Goal: Task Accomplishment & Management: Complete application form

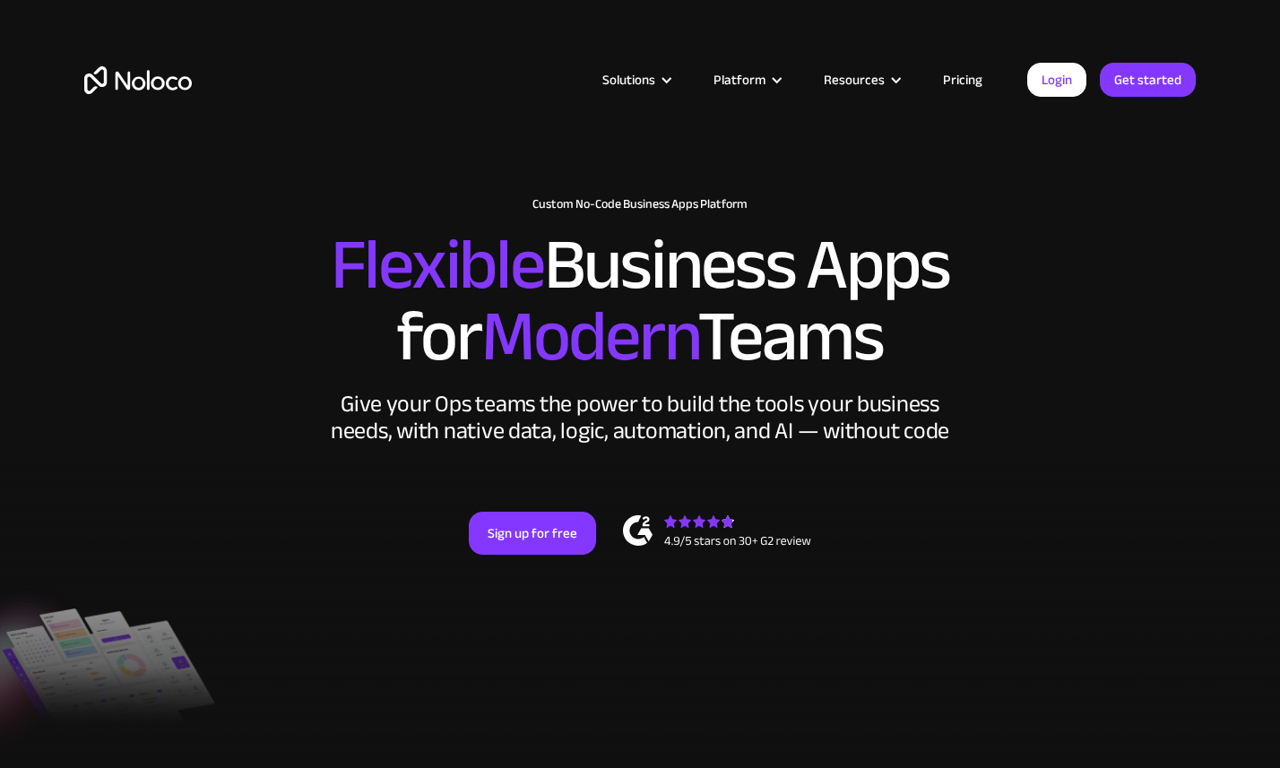
click at [961, 87] on link "Pricing" at bounding box center [963, 79] width 84 height 23
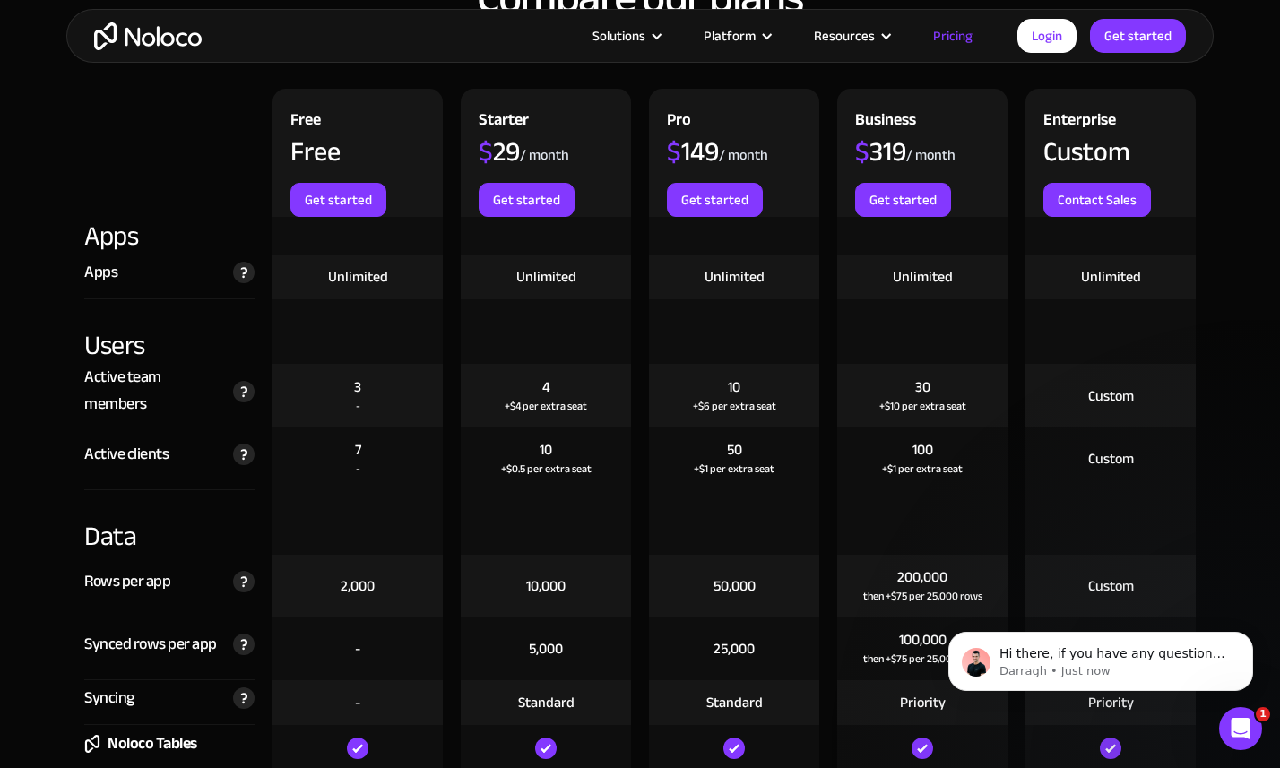
scroll to position [1953, 0]
click at [899, 465] on div "+$1 per extra seat" at bounding box center [922, 468] width 81 height 18
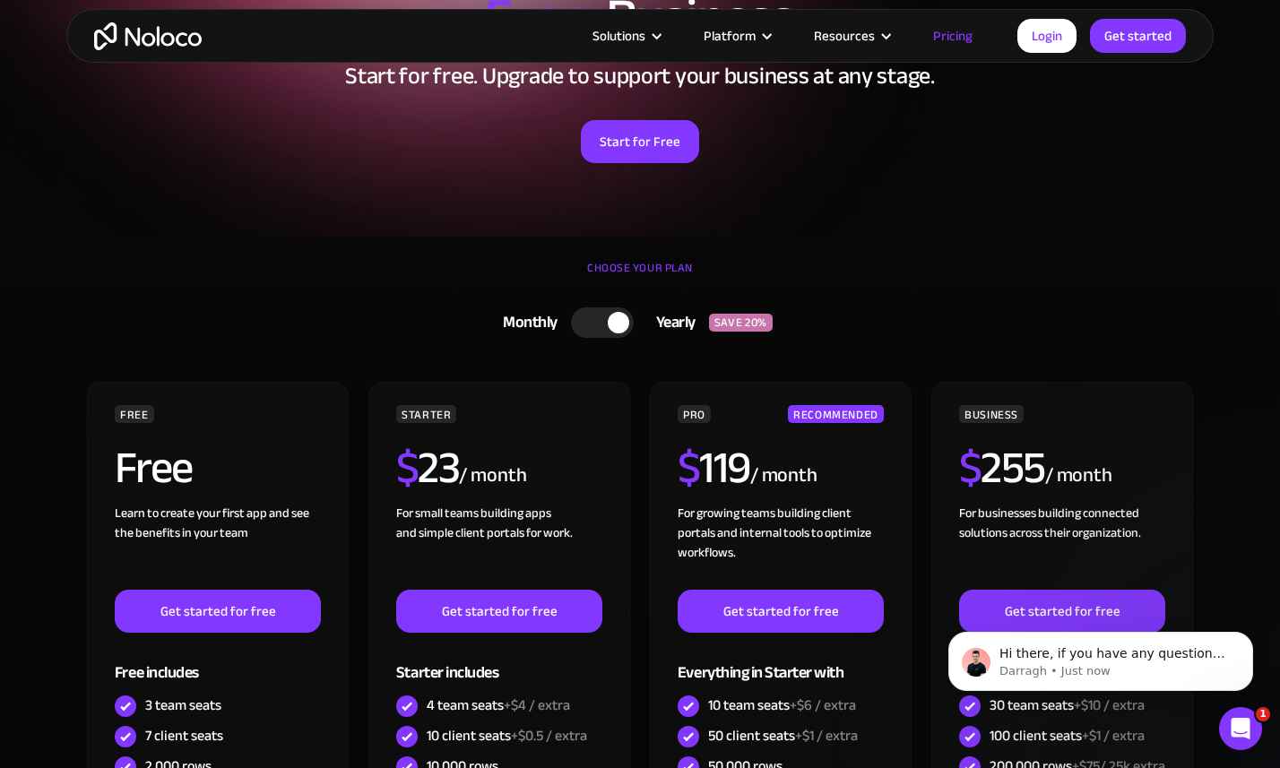
scroll to position [0, 0]
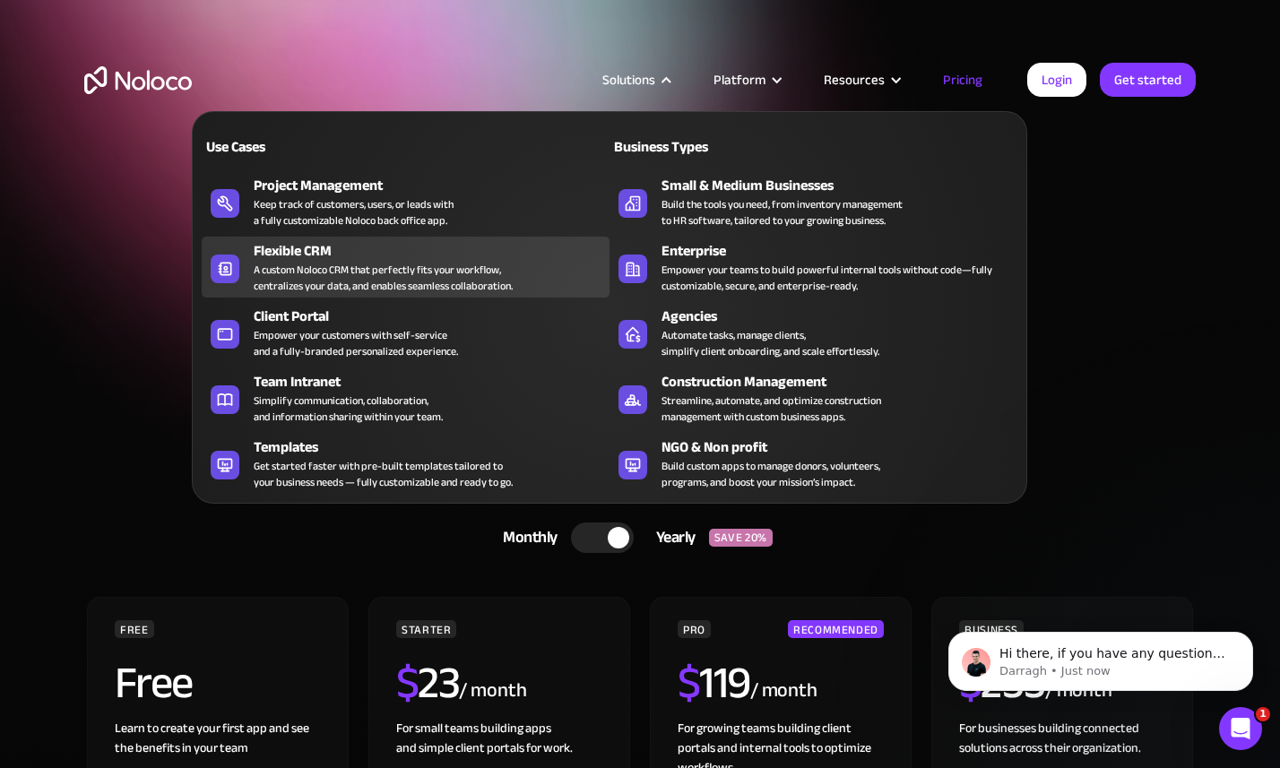
click at [331, 267] on div "A custom Noloco CRM that perfectly fits your workflow, centralizes your data, a…" at bounding box center [383, 278] width 259 height 32
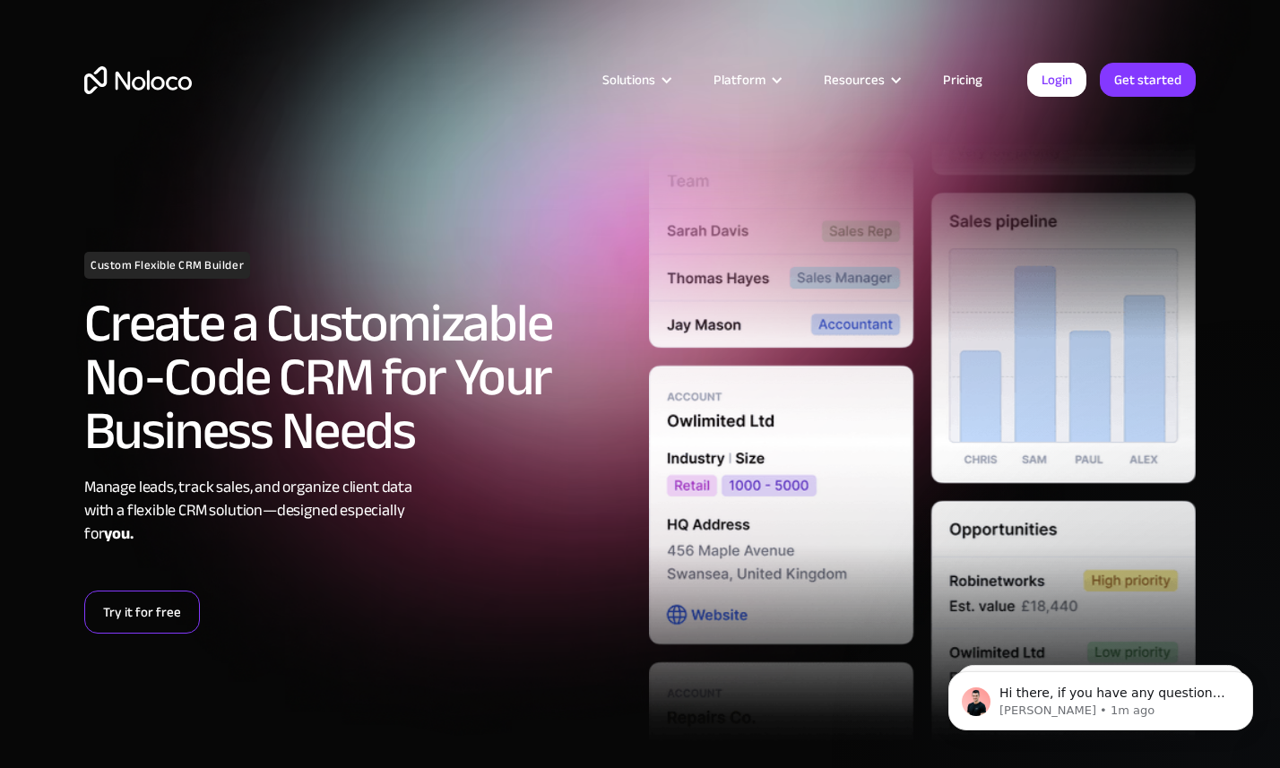
click at [162, 610] on link "Try it for free" at bounding box center [142, 612] width 116 height 43
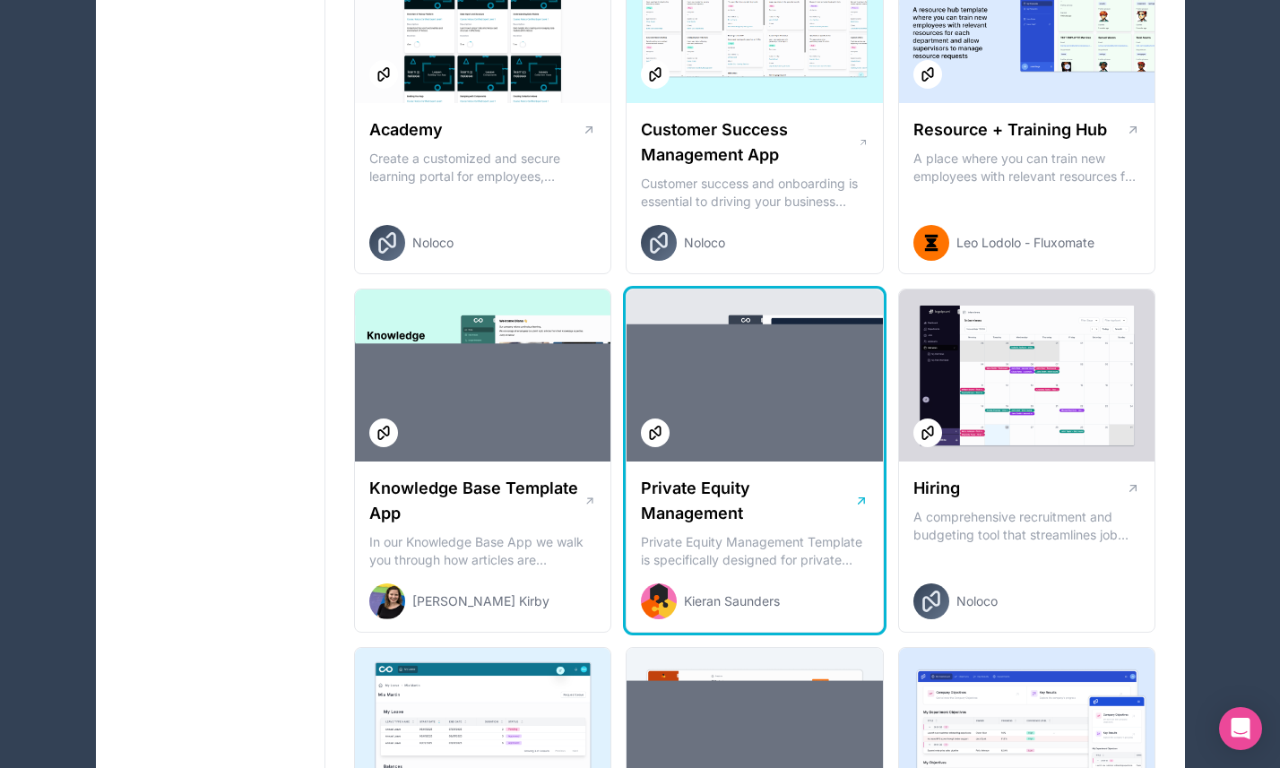
scroll to position [1960, 0]
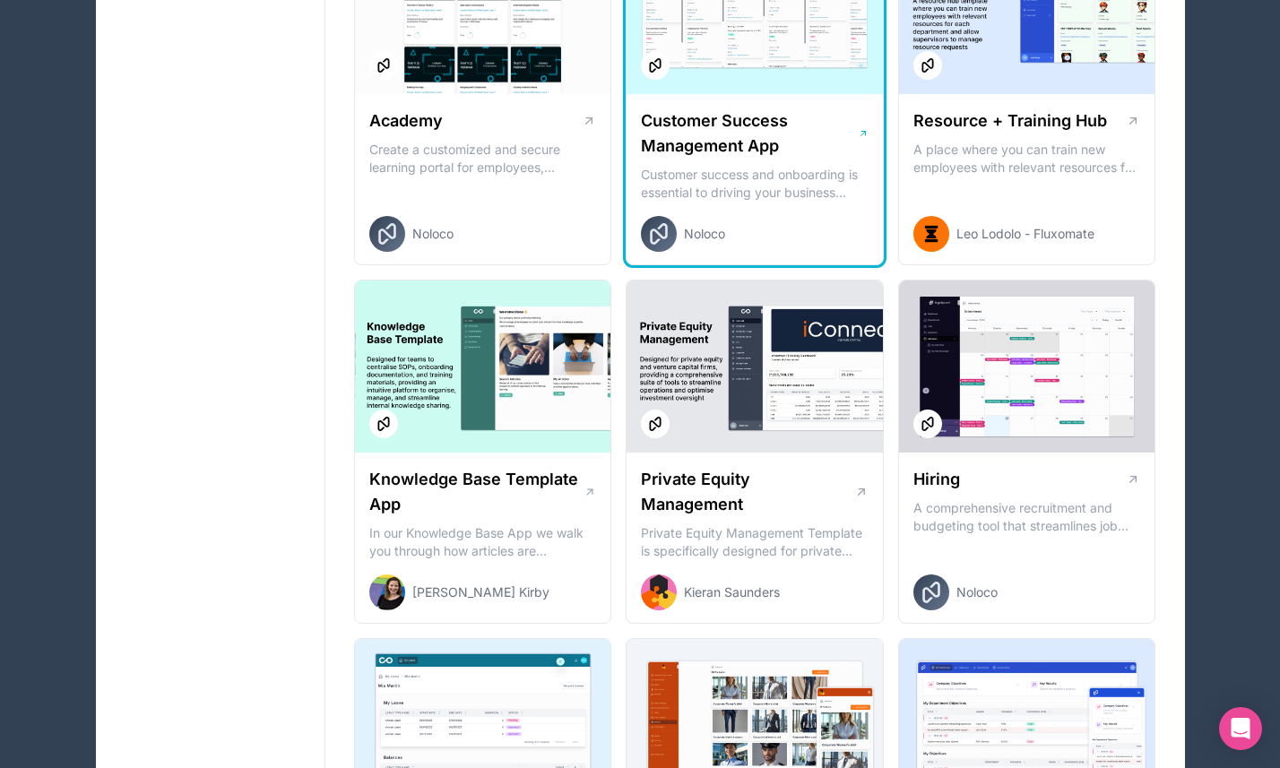
click at [777, 177] on p "Customer success and onboarding is essential to driving your business forward a…" at bounding box center [755, 184] width 228 height 36
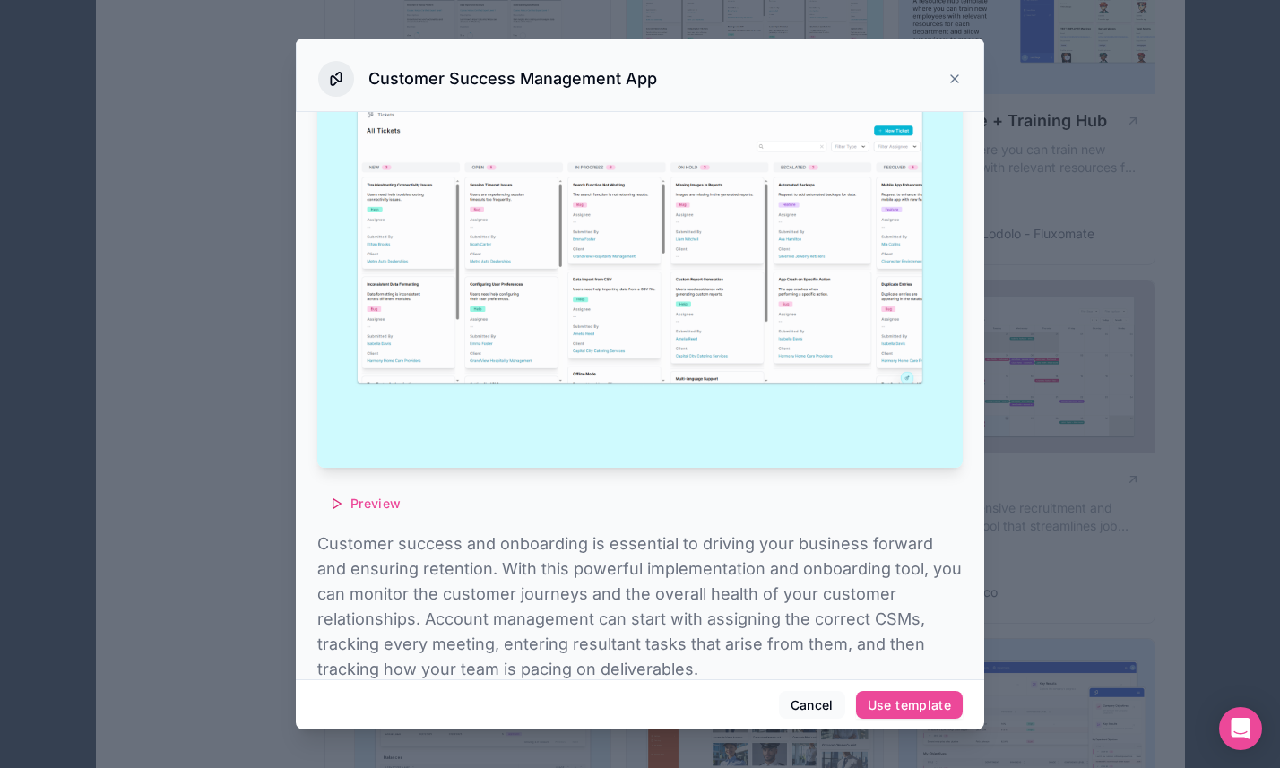
scroll to position [182, 0]
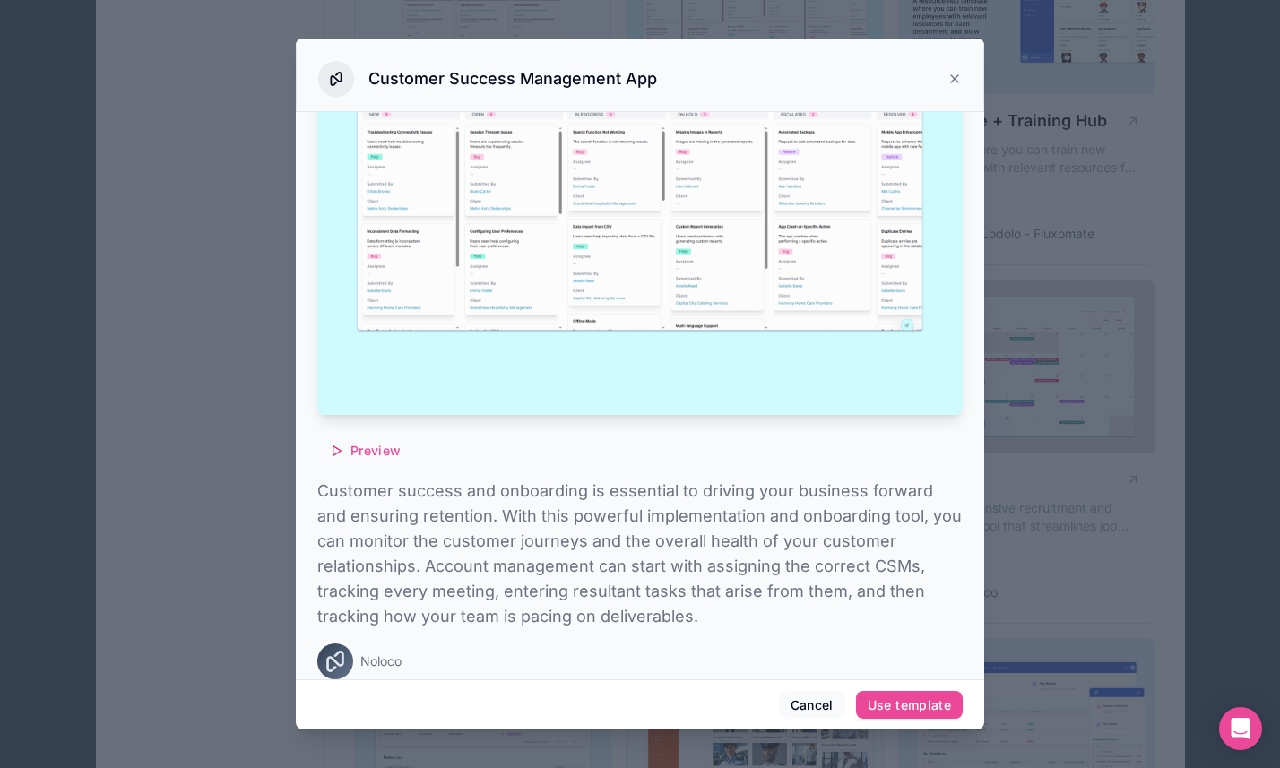
click at [956, 80] on icon at bounding box center [954, 78] width 7 height 7
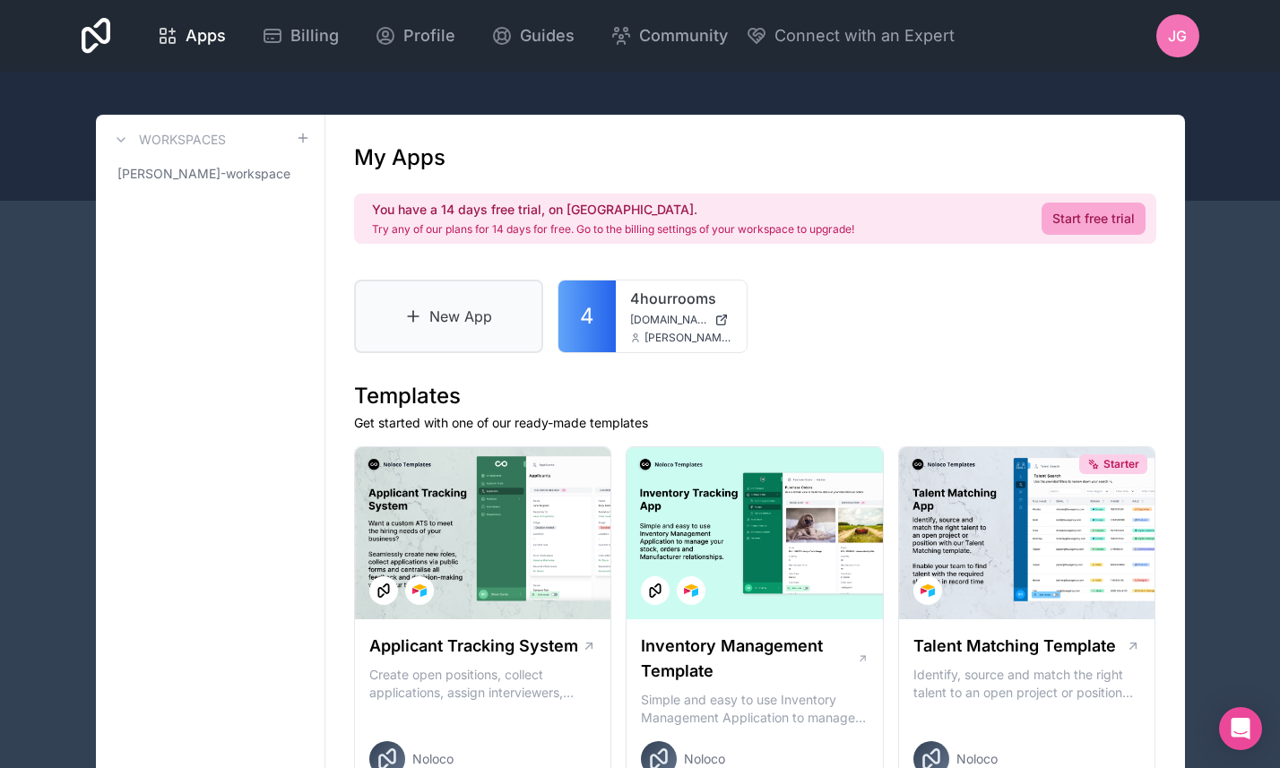
click at [448, 334] on link "New App" at bounding box center [449, 317] width 190 height 74
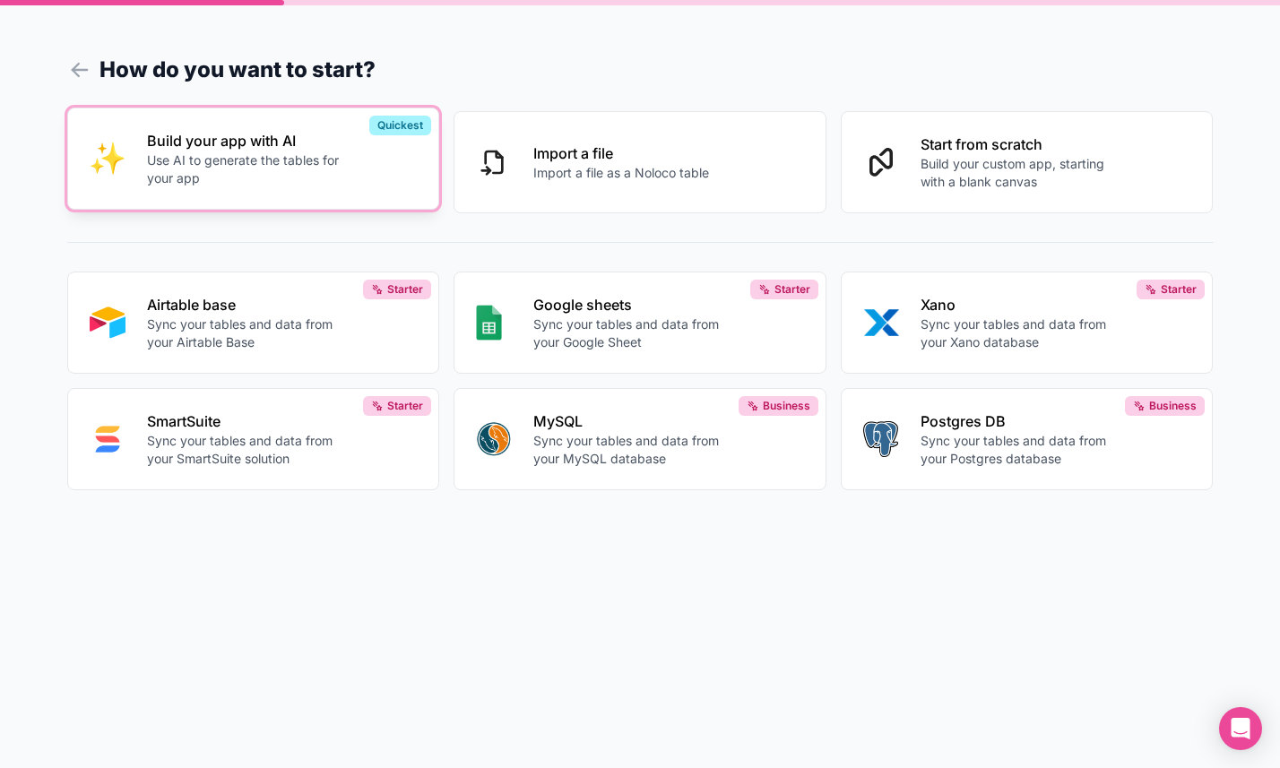
click at [220, 148] on p "Build your app with AI" at bounding box center [246, 141] width 199 height 22
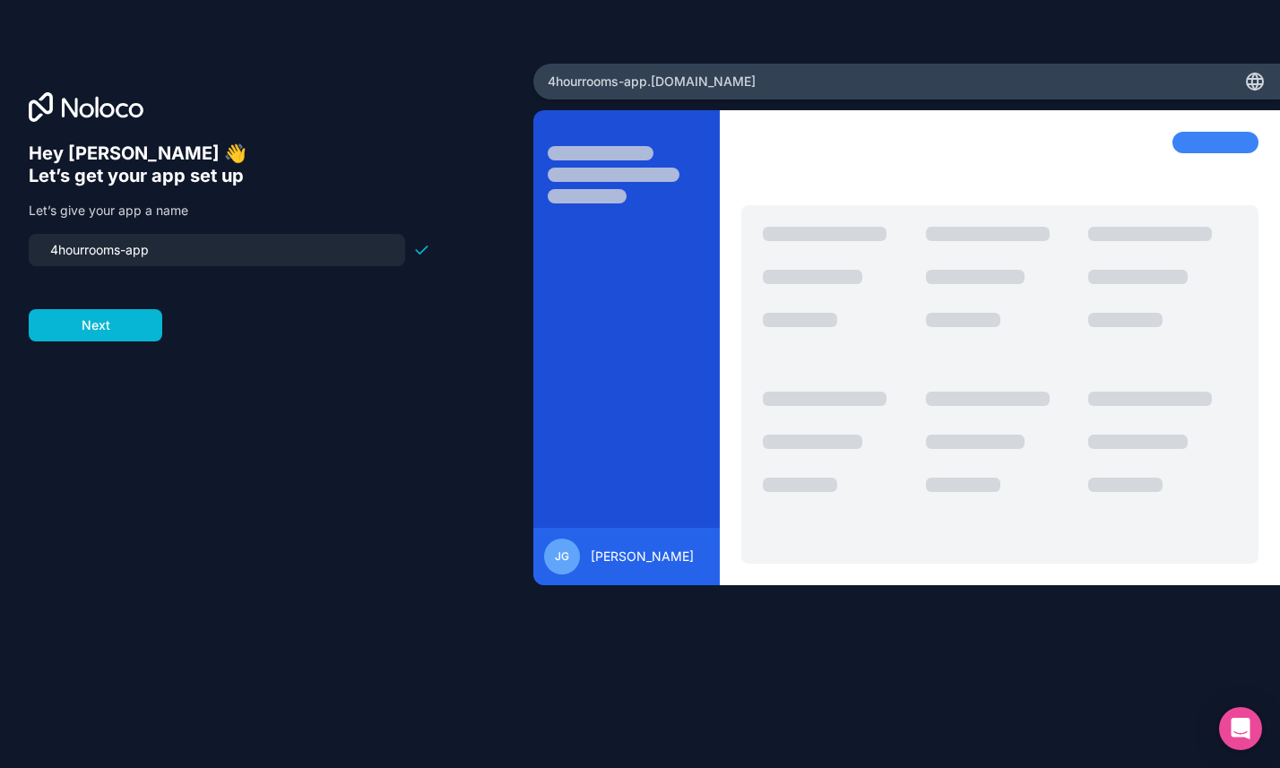
click at [168, 245] on input "4hourrooms-app" at bounding box center [216, 250] width 355 height 25
type input "infinity"
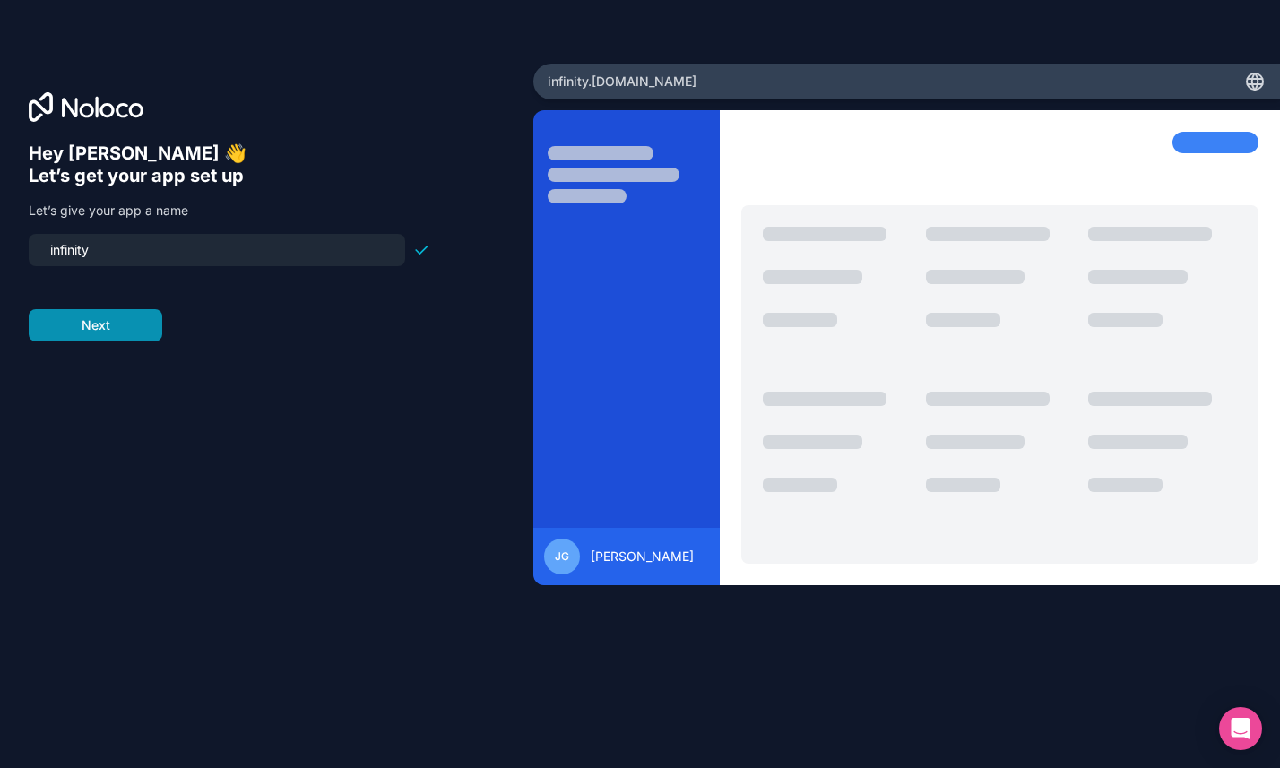
click at [104, 334] on button "Next" at bounding box center [96, 325] width 134 height 32
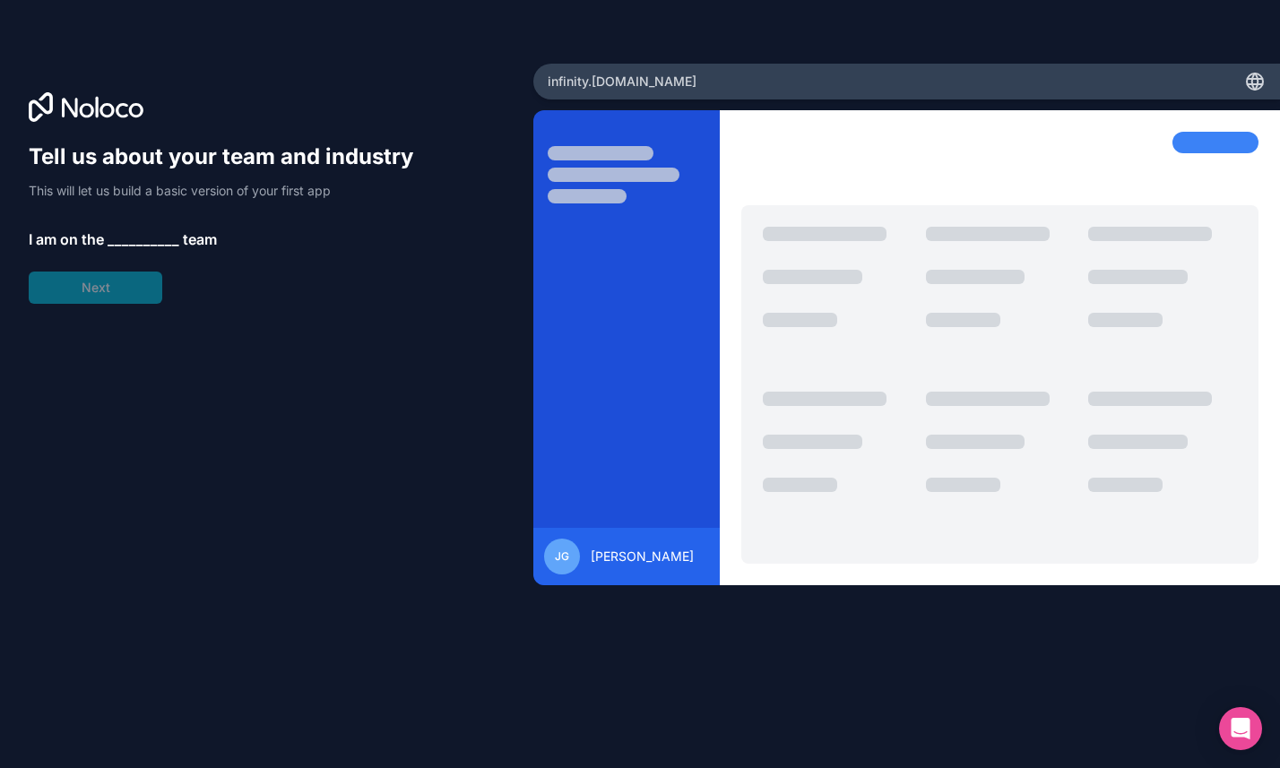
click at [156, 238] on span "__________" at bounding box center [144, 240] width 72 height 22
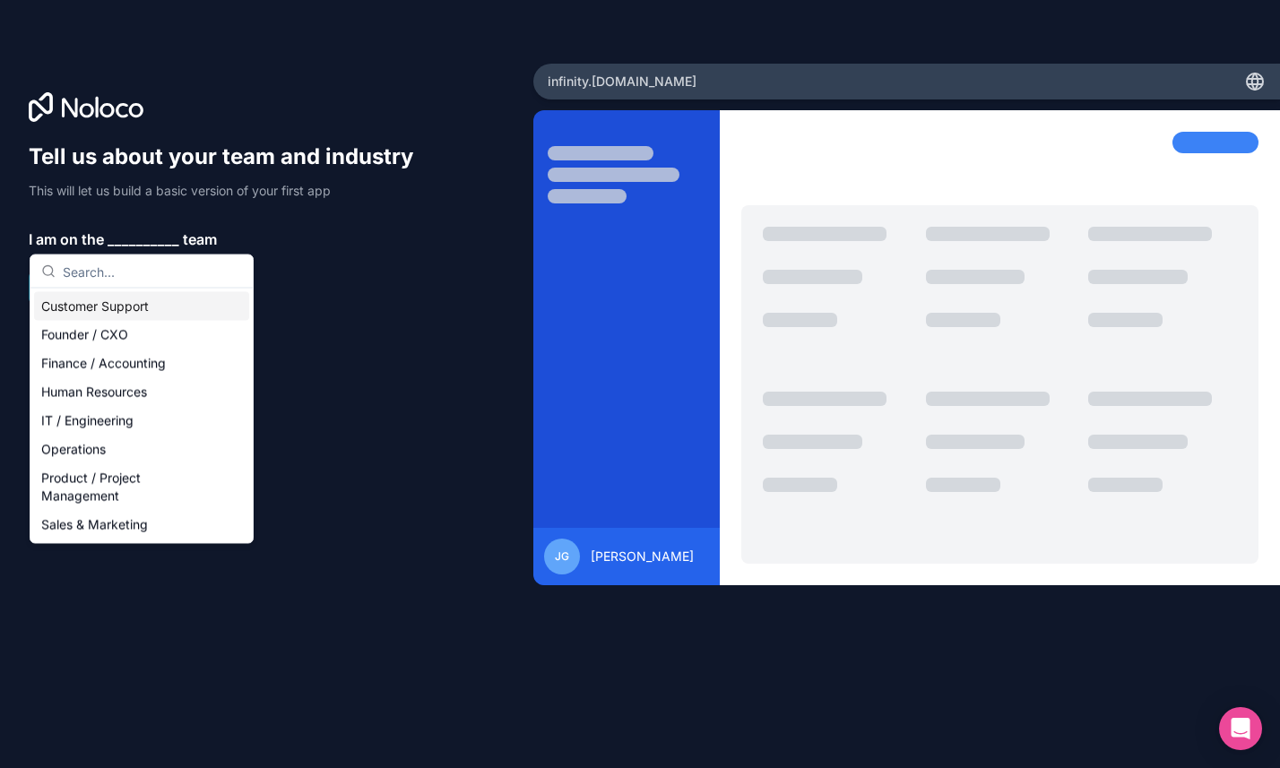
click at [133, 311] on div "Customer Support" at bounding box center [141, 306] width 215 height 29
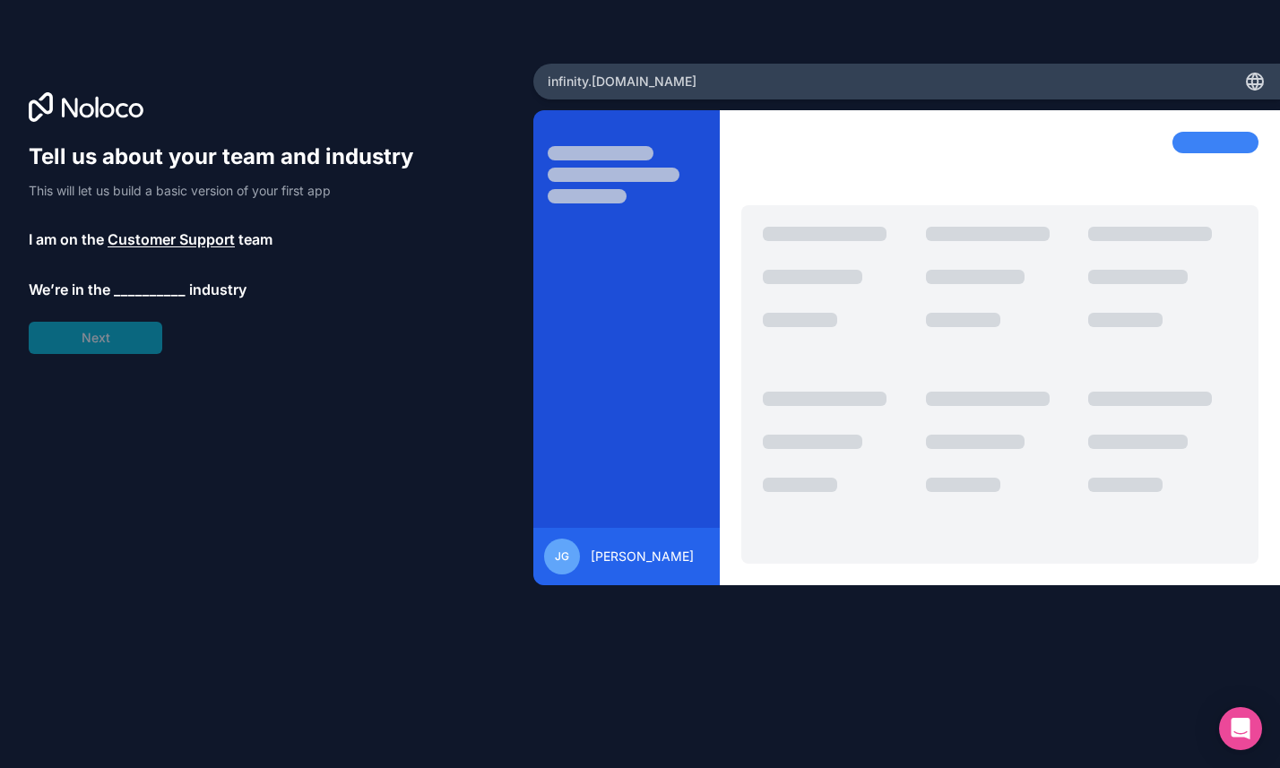
click at [148, 290] on span "__________" at bounding box center [150, 290] width 72 height 22
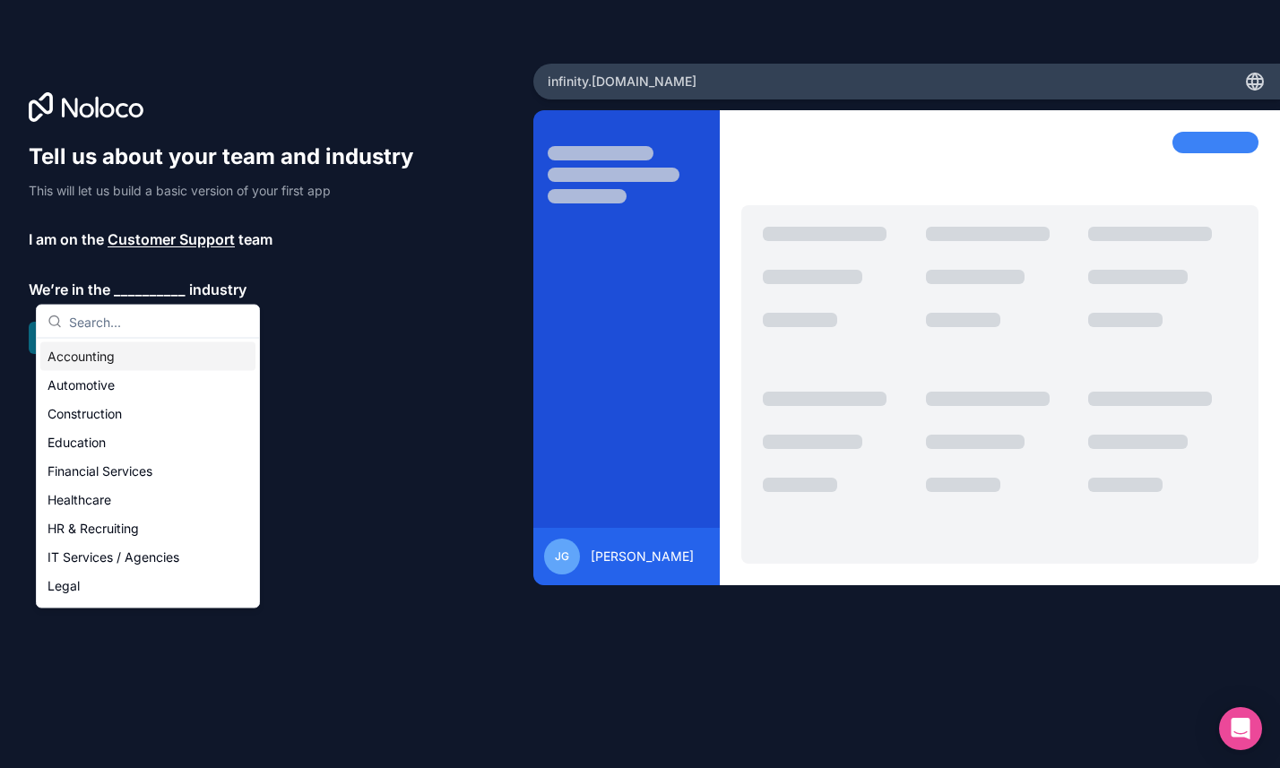
click at [148, 294] on span "__________" at bounding box center [150, 290] width 72 height 22
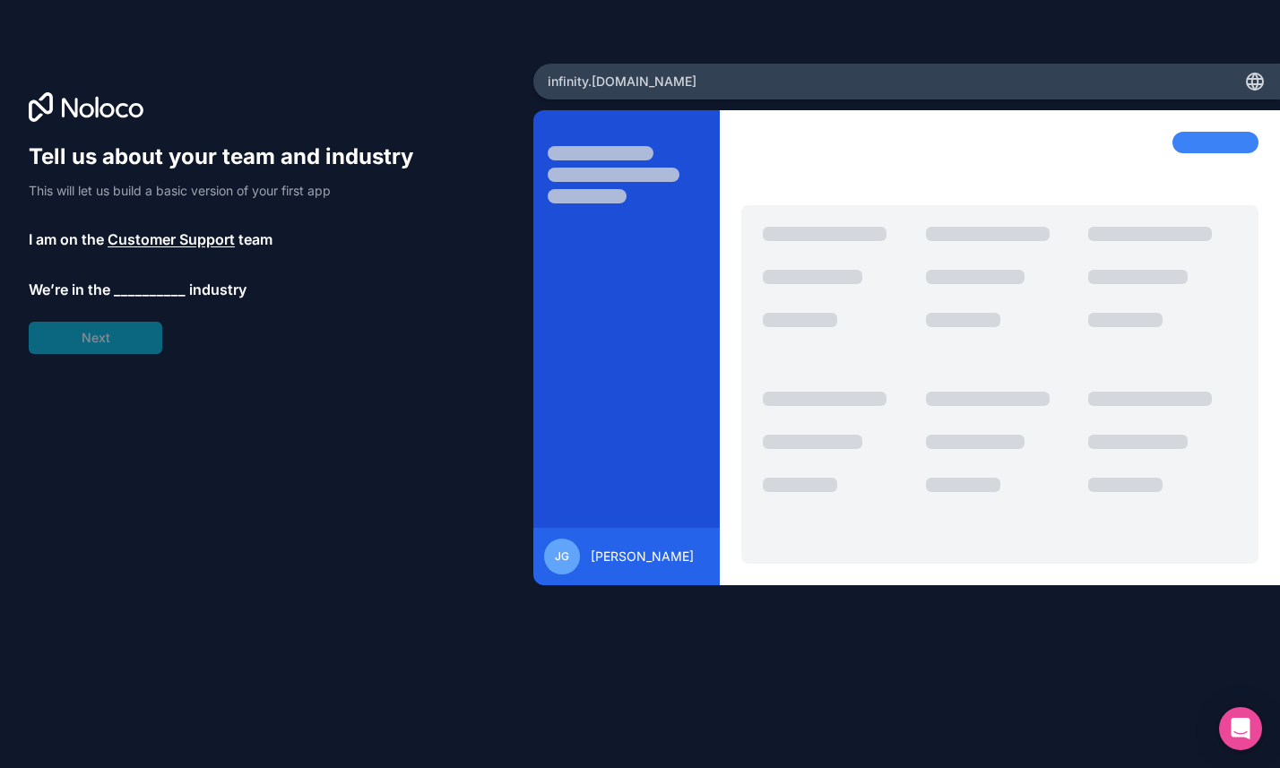
click at [113, 337] on div "Tell us about your team and industry This will let us build a basic version of …" at bounding box center [230, 249] width 402 height 212
click at [163, 293] on span "__________" at bounding box center [150, 290] width 72 height 22
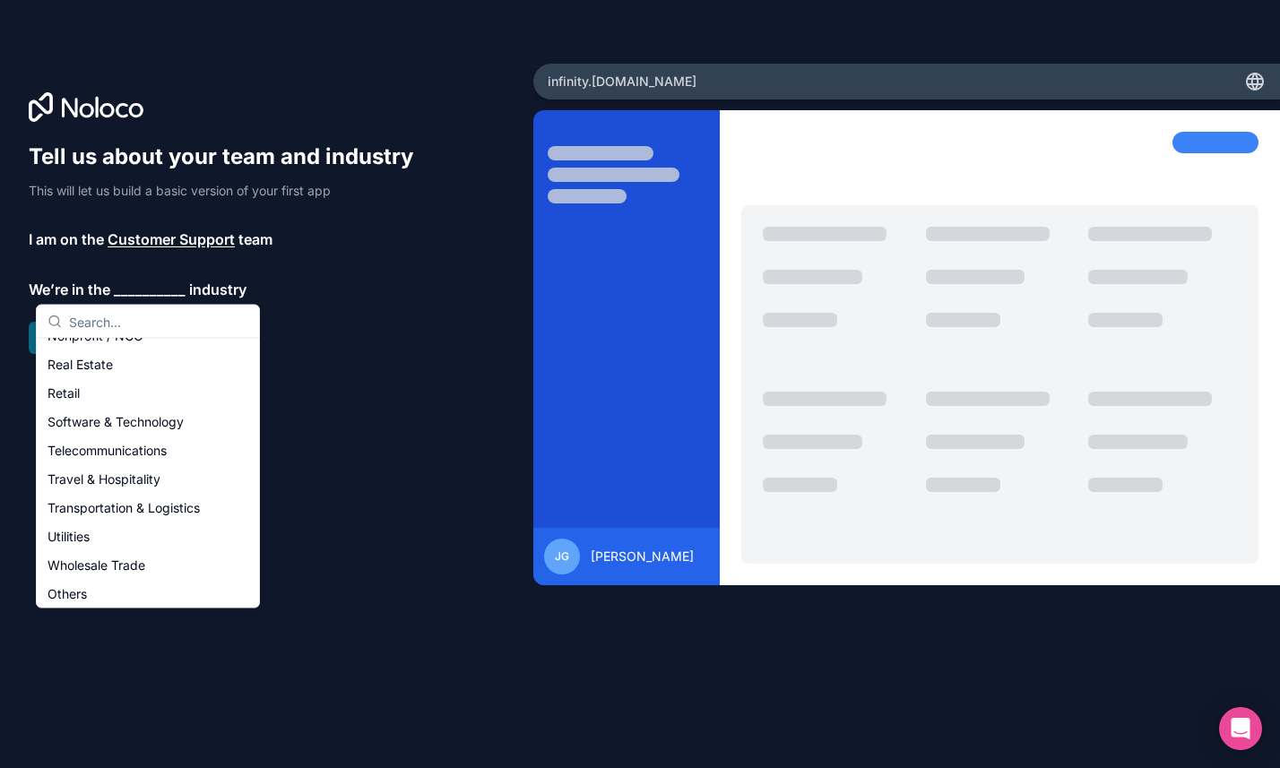
scroll to position [369, 0]
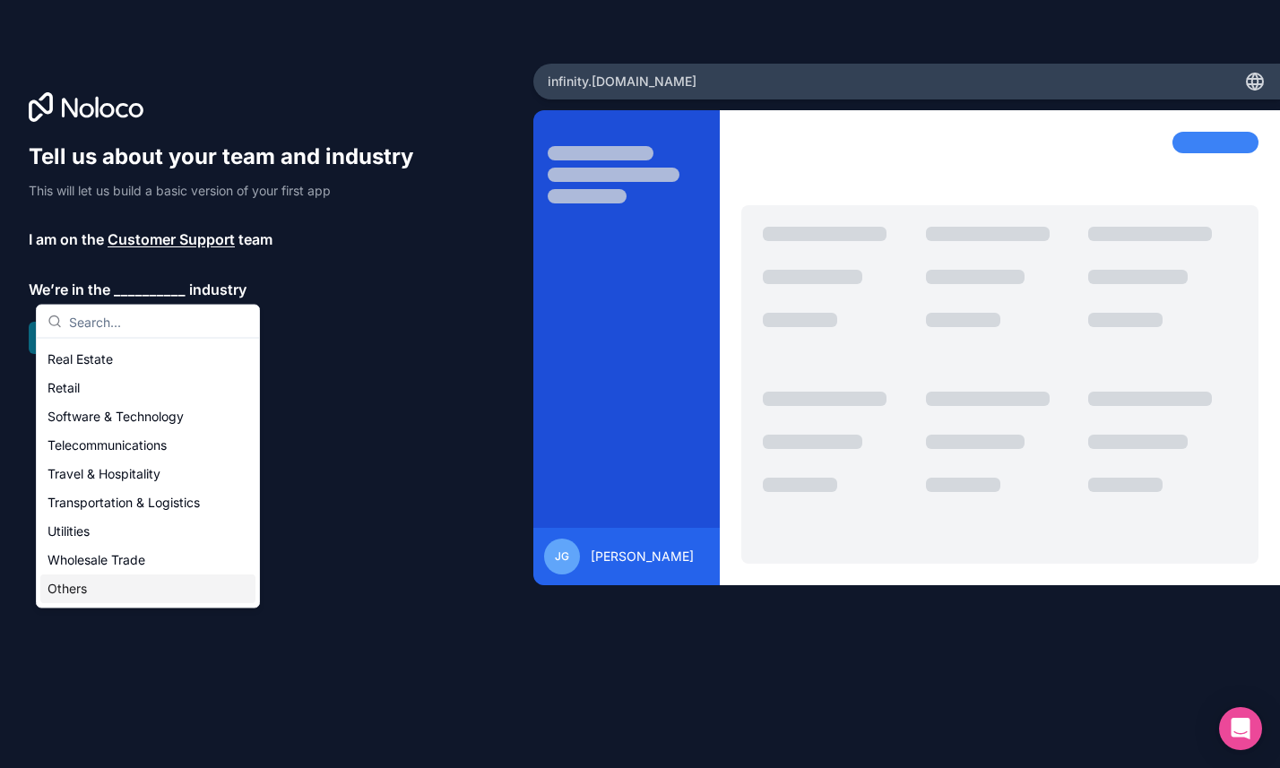
click at [65, 593] on div "Others" at bounding box center [147, 590] width 215 height 29
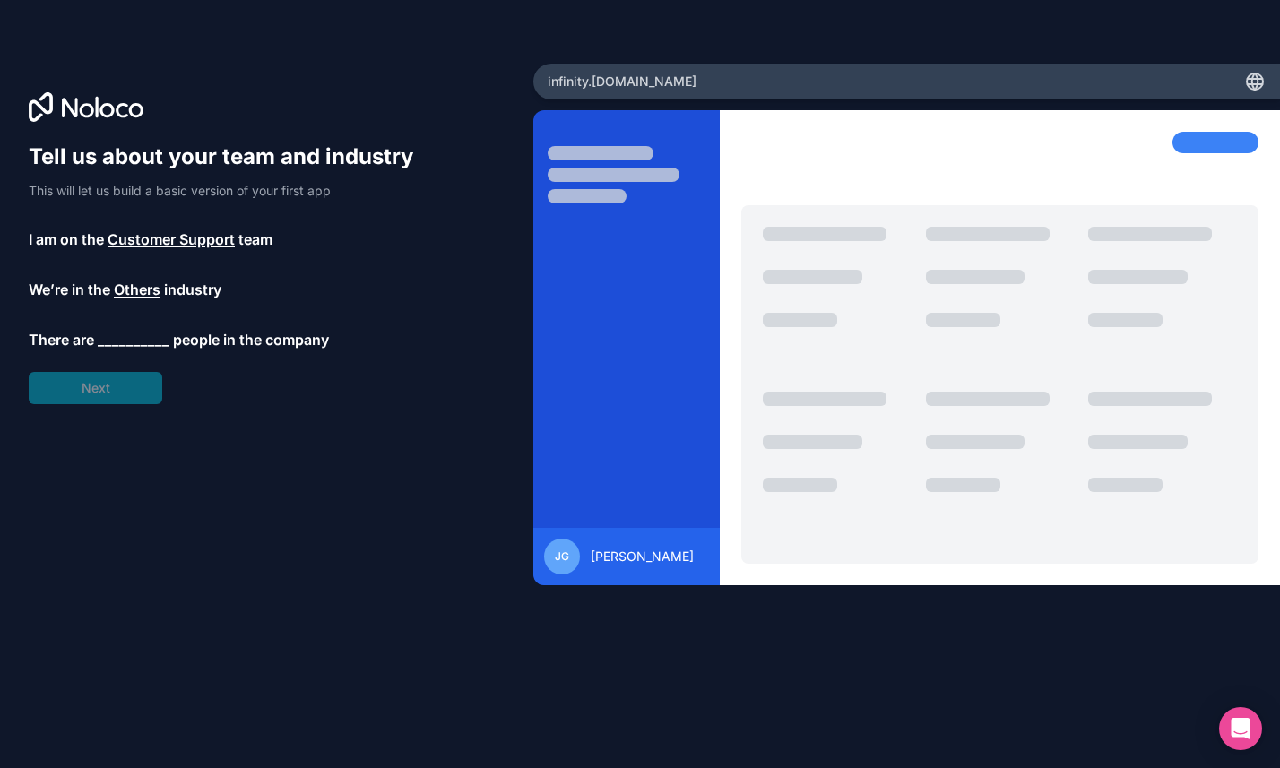
click at [120, 341] on span "__________" at bounding box center [134, 340] width 72 height 22
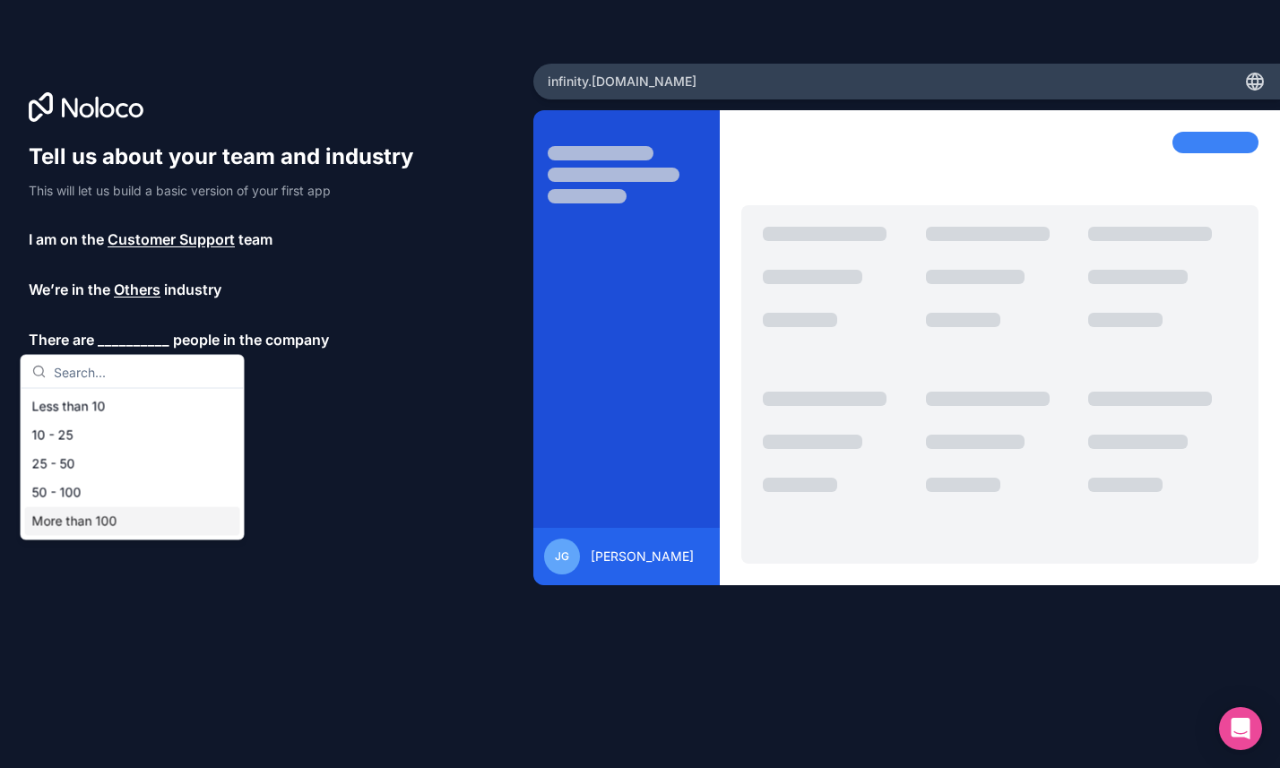
click at [68, 517] on div "More than 100" at bounding box center [132, 521] width 215 height 29
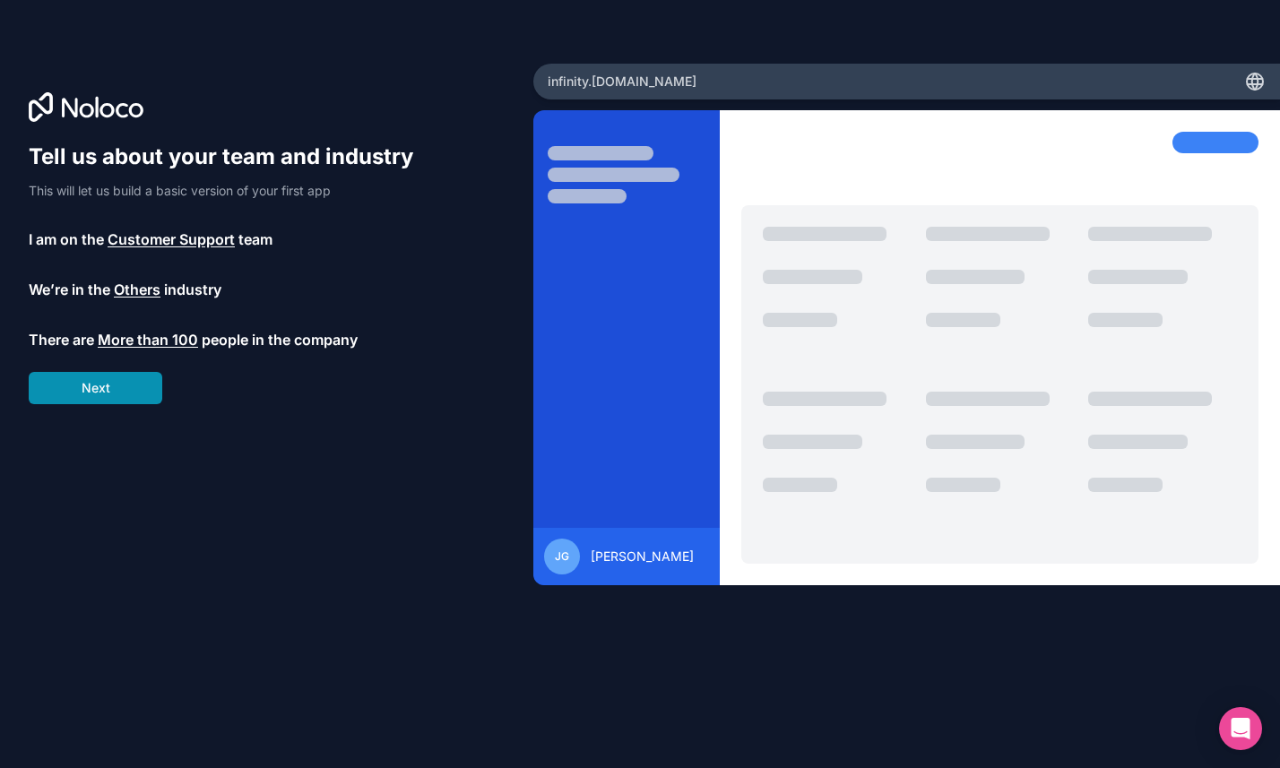
click at [98, 392] on button "Next" at bounding box center [96, 388] width 134 height 32
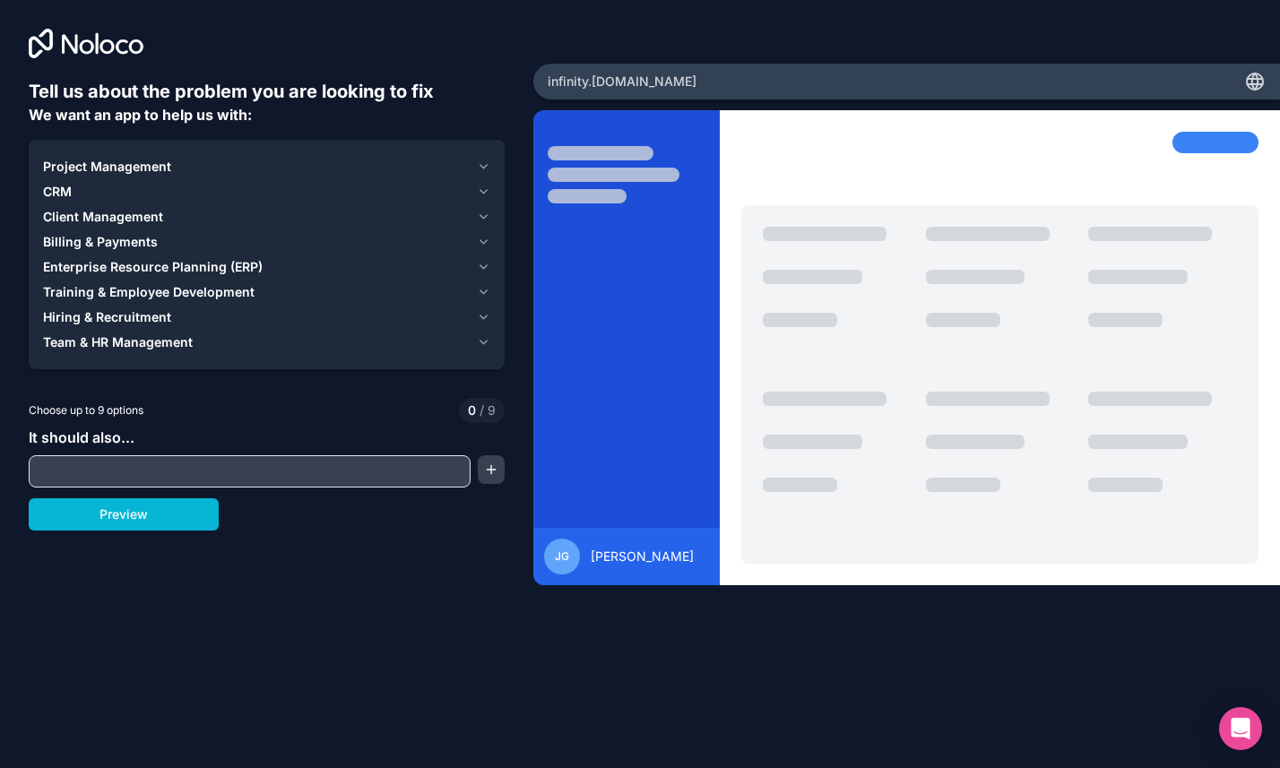
click at [122, 213] on span "Client Management" at bounding box center [103, 217] width 120 height 18
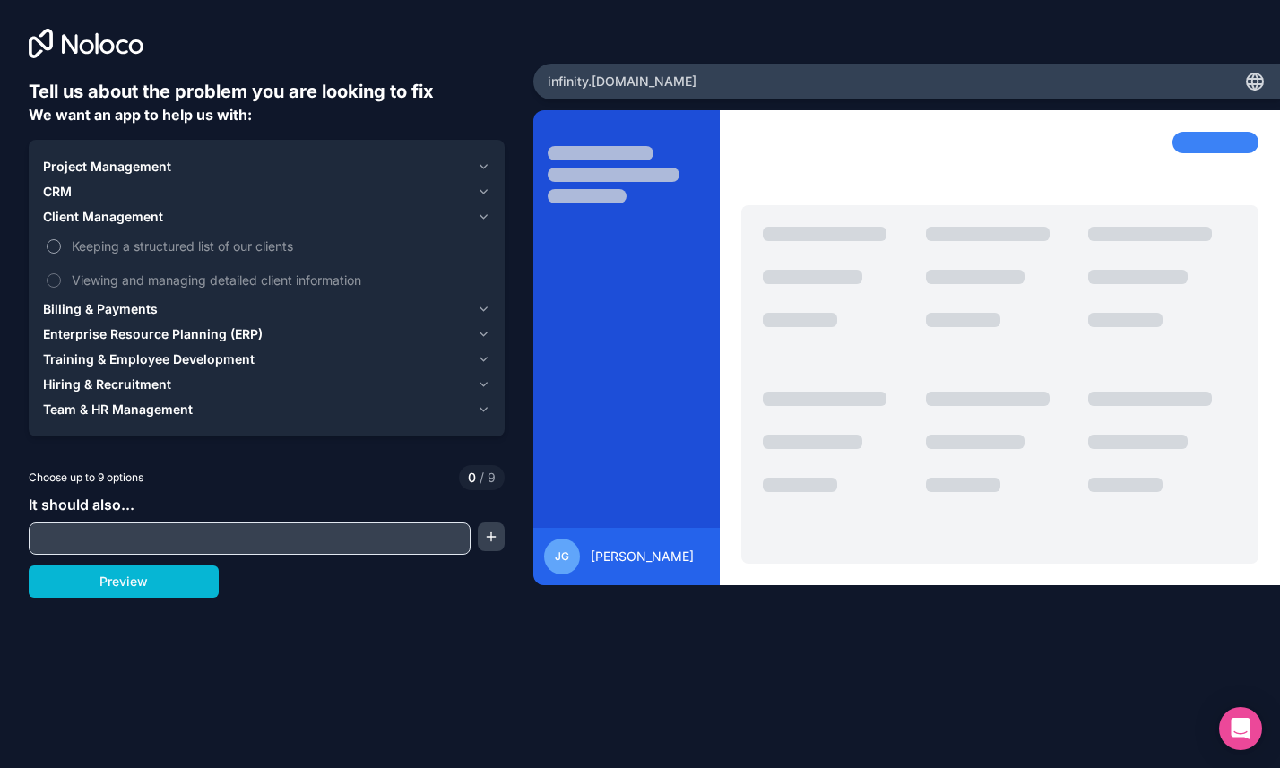
click at [137, 250] on span "Keeping a structured list of our clients" at bounding box center [279, 246] width 415 height 19
click at [61, 250] on button "Keeping a structured list of our clients" at bounding box center [54, 246] width 14 height 14
click at [140, 287] on span "Viewing and managing detailed client information" at bounding box center [279, 280] width 415 height 19
click at [61, 287] on button "Viewing and managing detailed client information" at bounding box center [54, 280] width 14 height 14
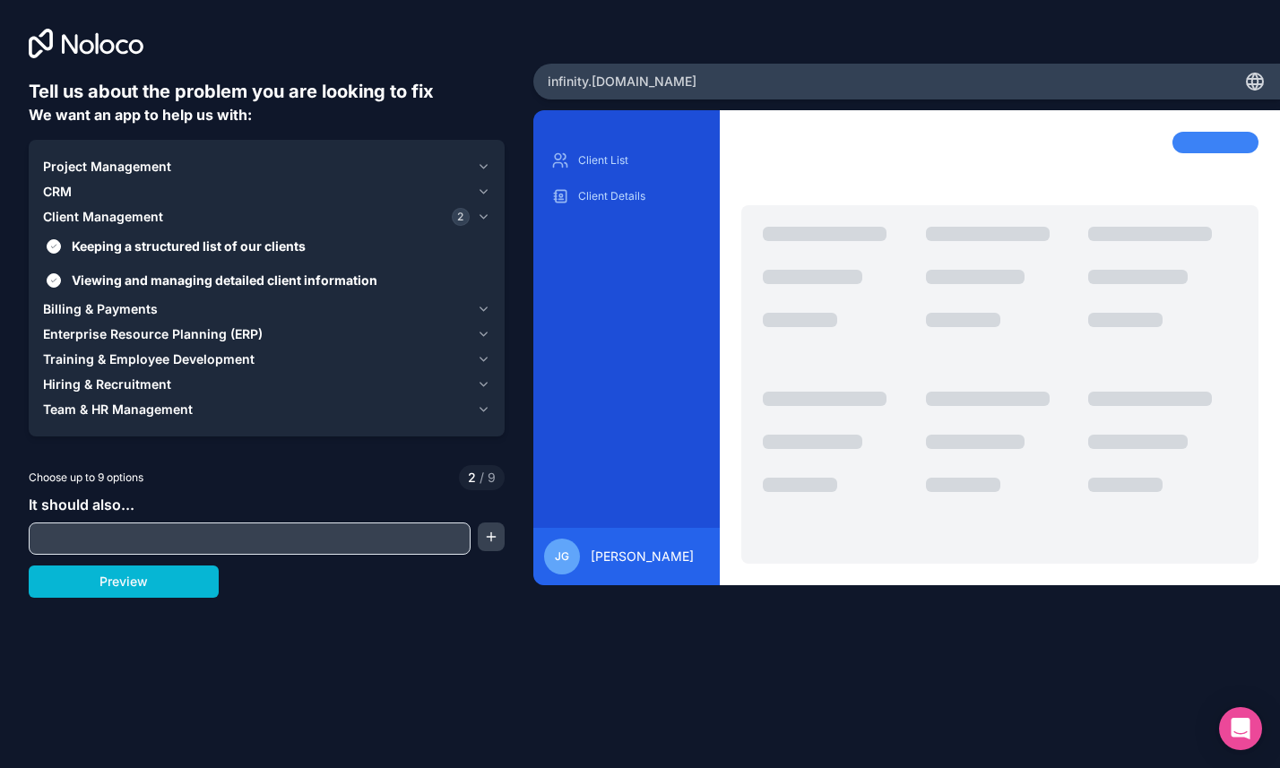
click at [101, 549] on input "text" at bounding box center [249, 538] width 433 height 25
type input "w"
click at [100, 549] on input "work as a mutitenant system" at bounding box center [249, 538] width 433 height 25
type input "work as a mutitenant system"
click at [500, 541] on button "button" at bounding box center [491, 537] width 27 height 29
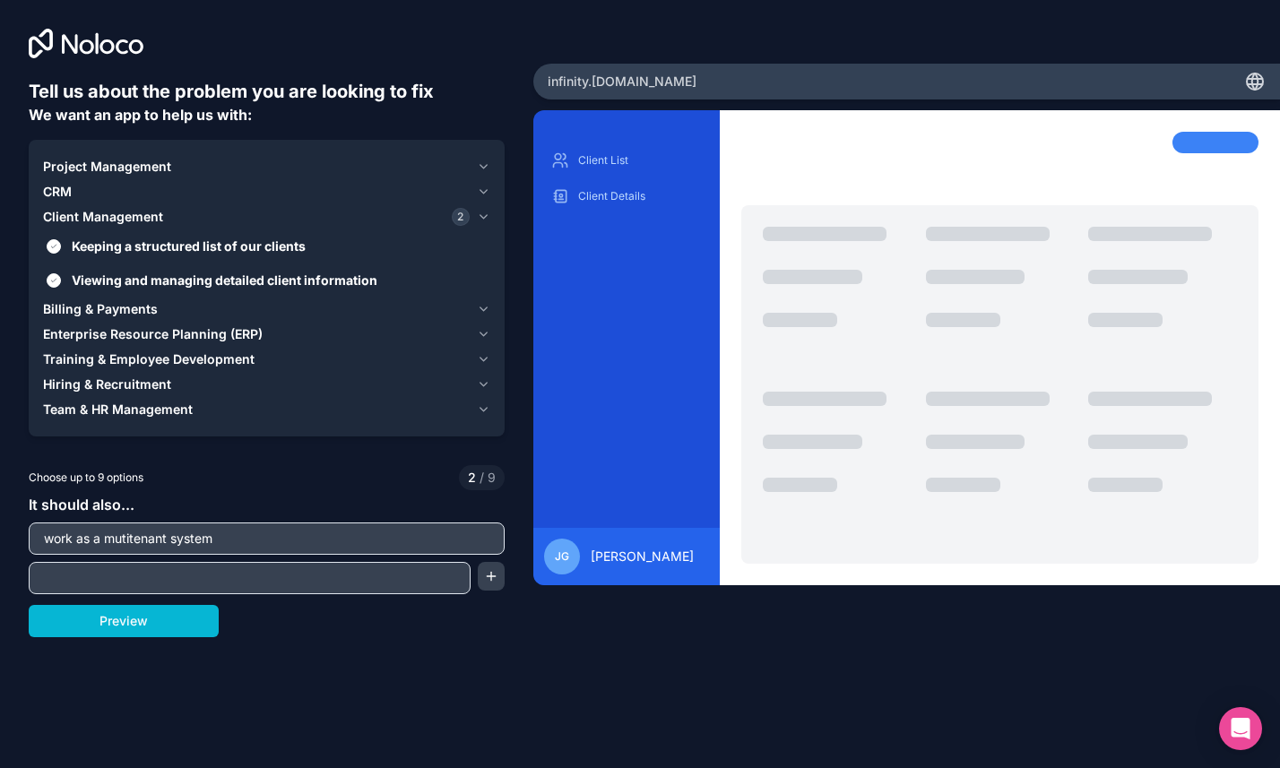
click at [135, 579] on input "text" at bounding box center [249, 578] width 433 height 25
type input "have a lisrt of tickets assicated with eacvh client"
click at [490, 582] on button "button" at bounding box center [491, 576] width 27 height 29
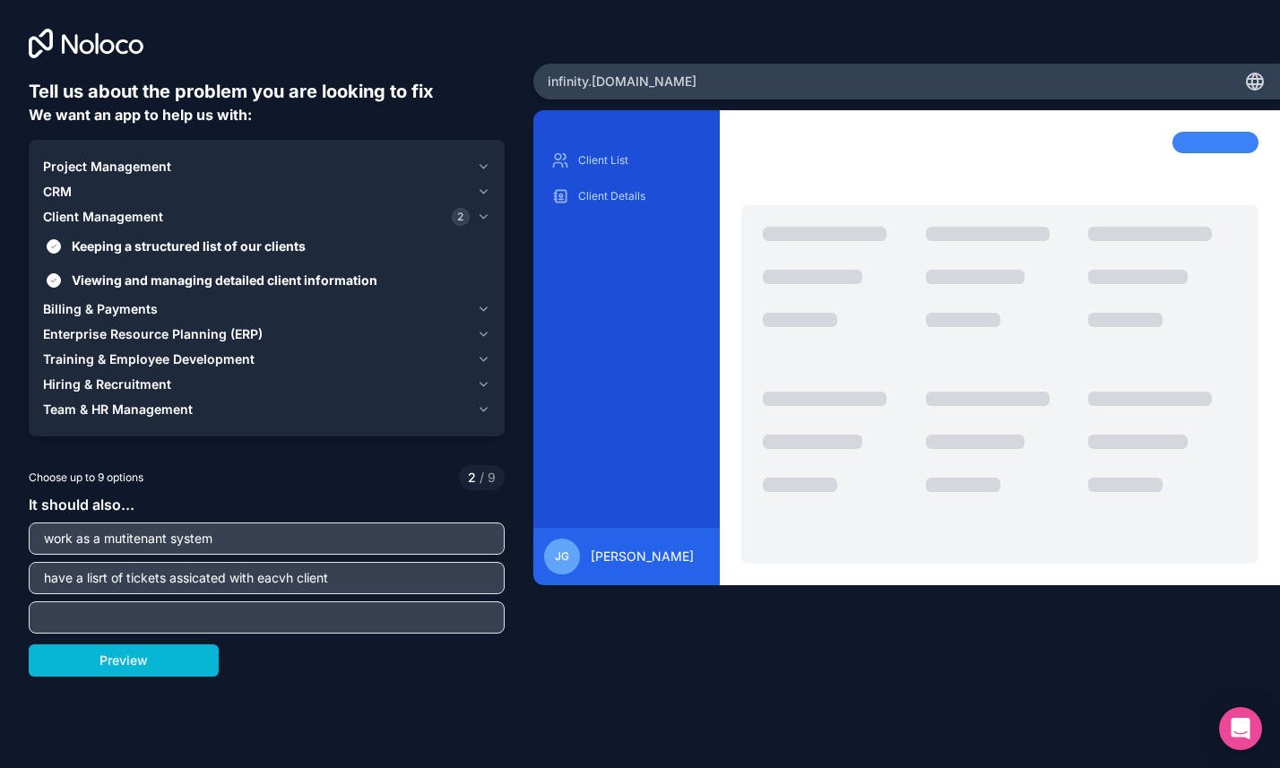
click at [307, 615] on input "text" at bounding box center [266, 617] width 467 height 25
type input "each ticket can have multipke itreracrtions via phone, sms and email"
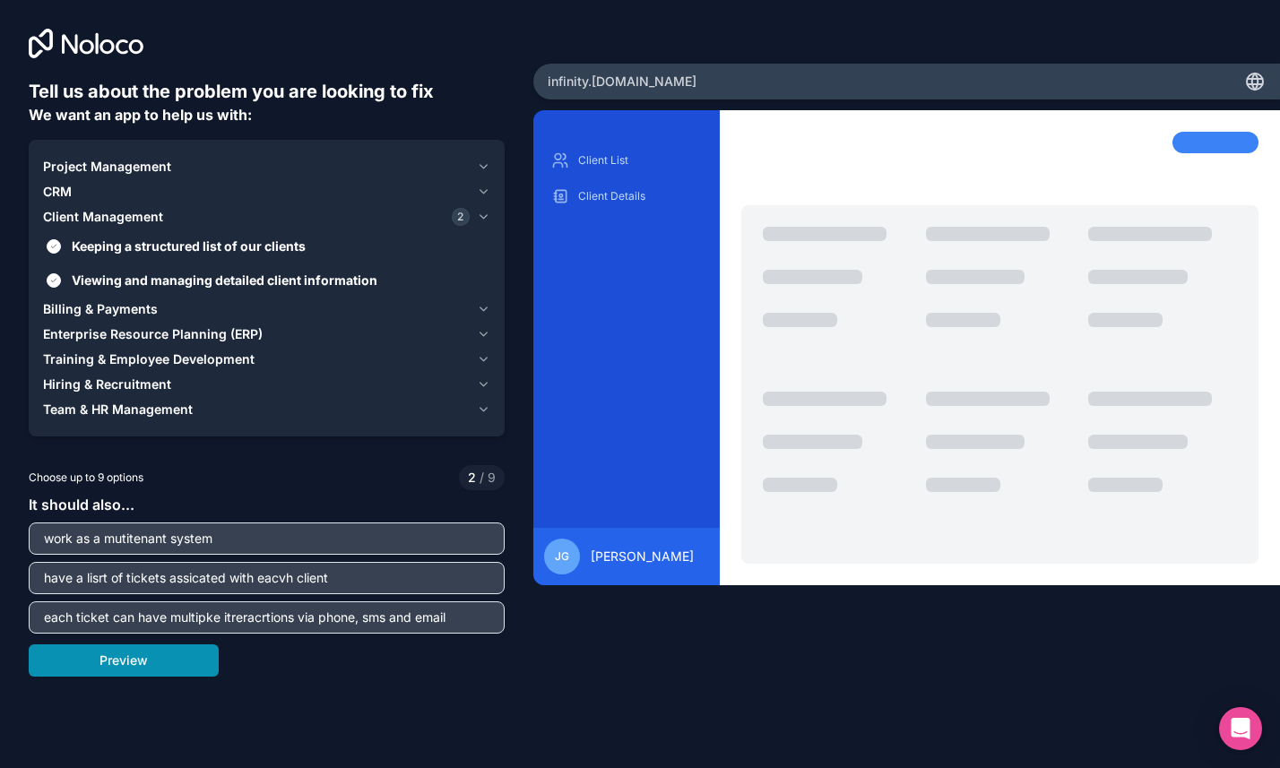
click at [76, 658] on button "Preview" at bounding box center [124, 661] width 190 height 32
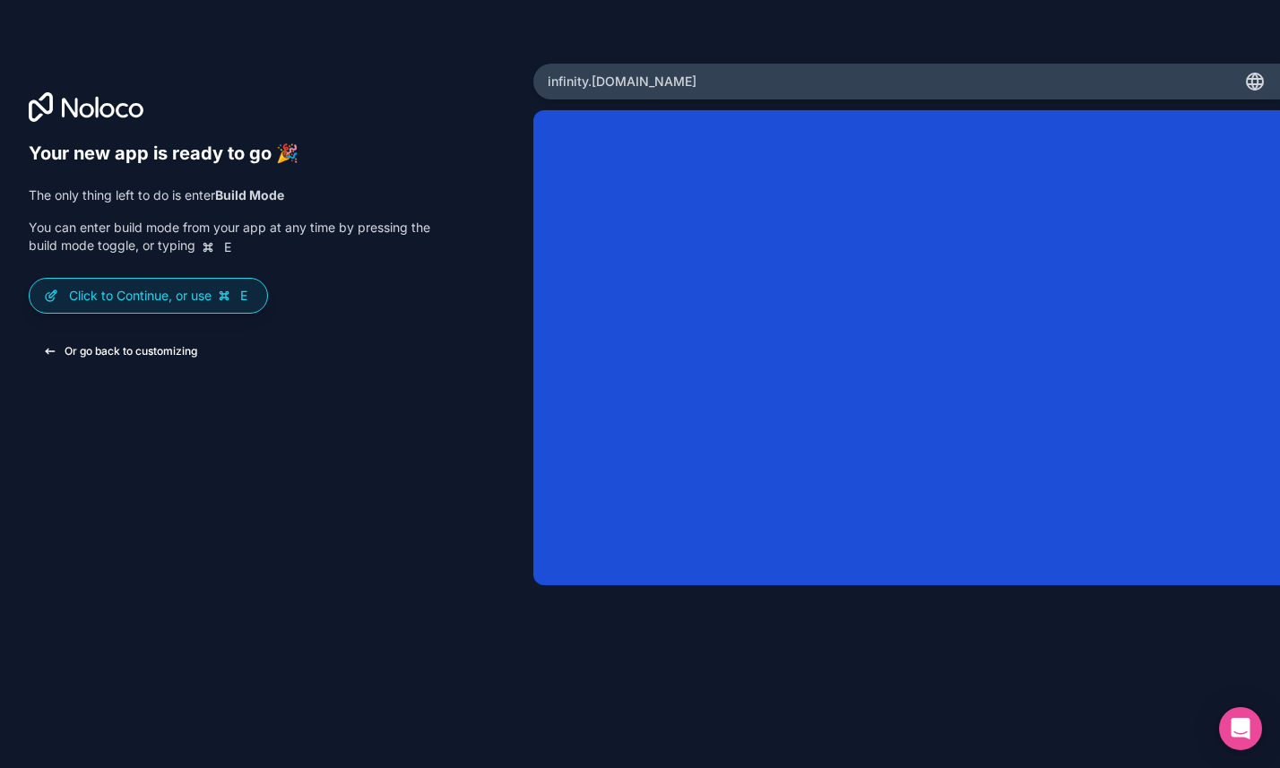
click at [115, 351] on button "Or go back to customizing" at bounding box center [120, 351] width 183 height 32
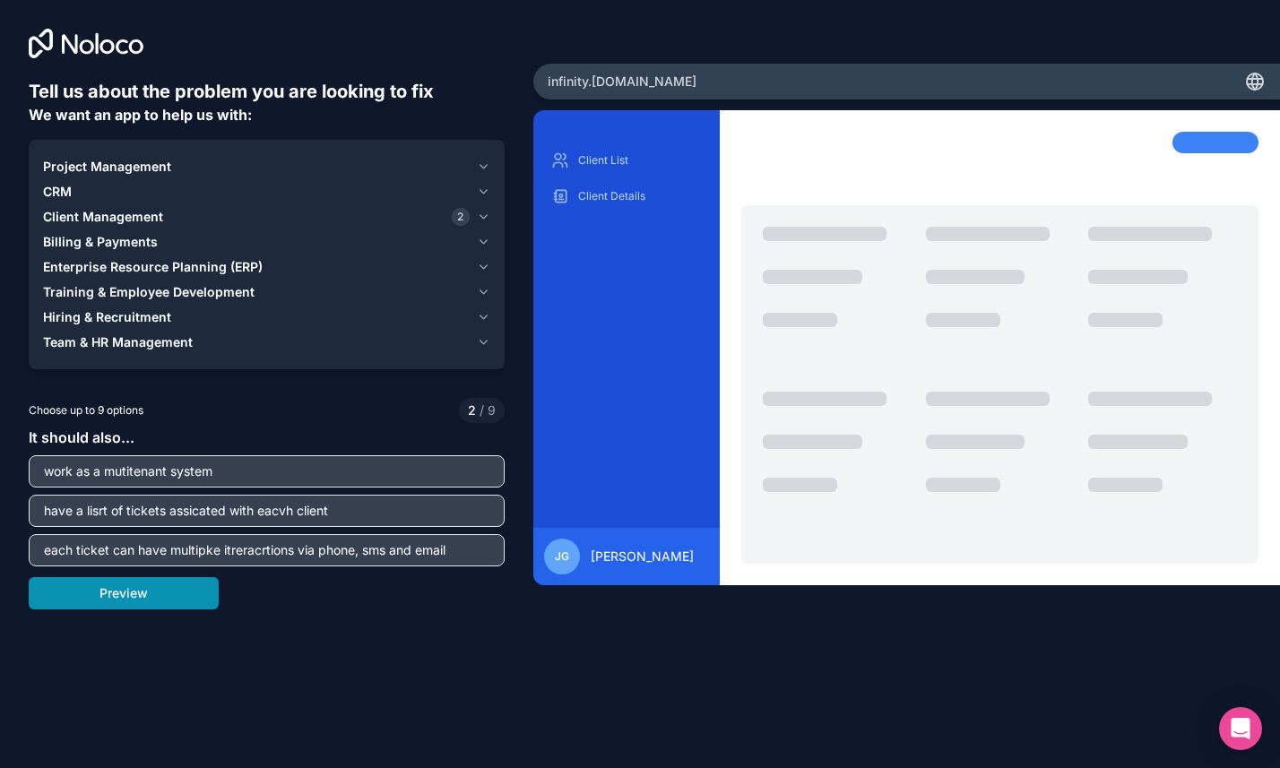
click at [149, 589] on button "Preview" at bounding box center [124, 593] width 190 height 32
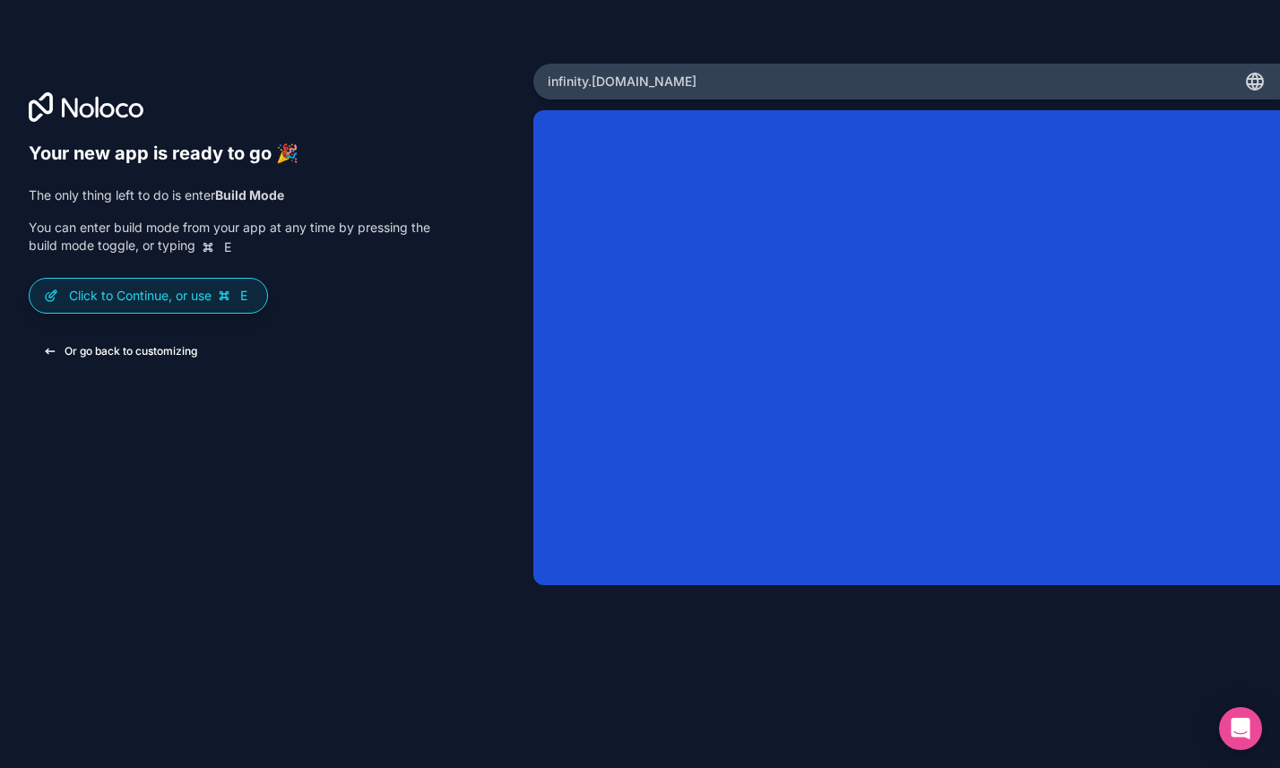
click at [134, 352] on button "Or go back to customizing" at bounding box center [120, 351] width 183 height 32
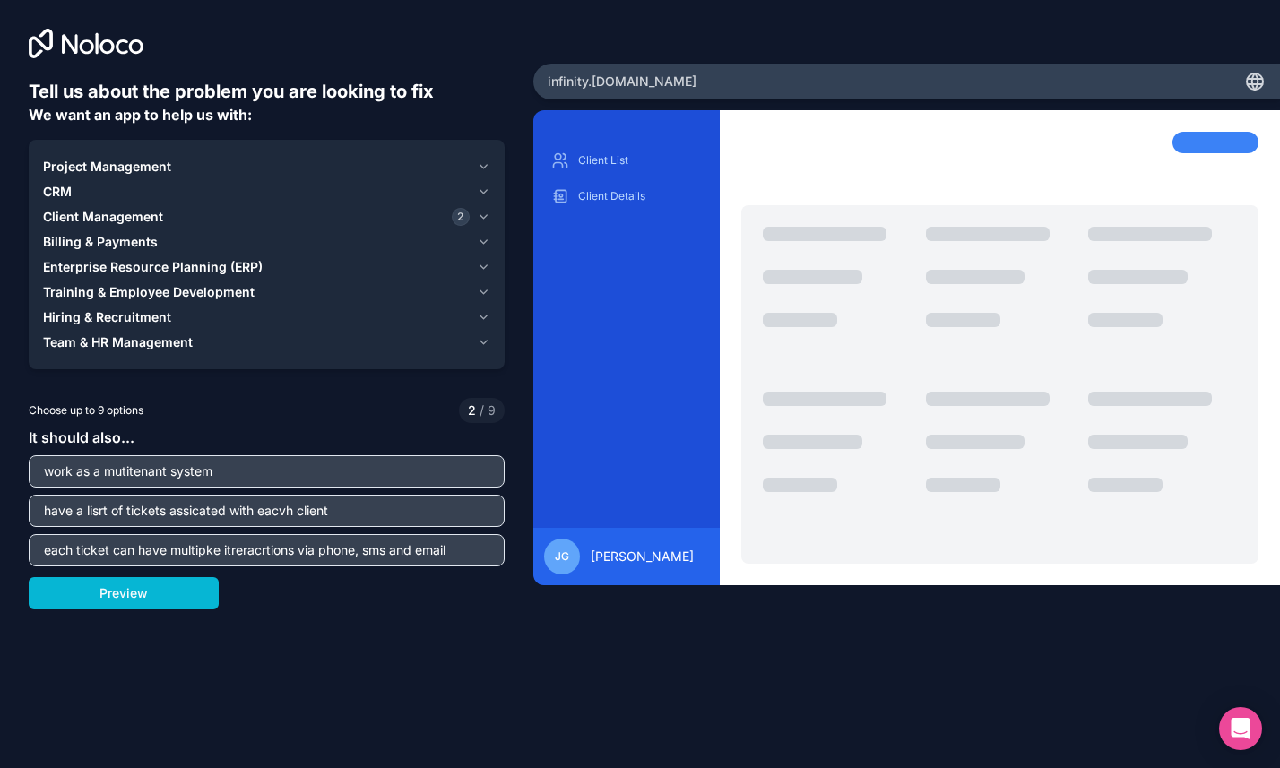
click at [219, 474] on input "work as a mutitenant system" at bounding box center [266, 471] width 467 height 25
click at [274, 480] on input "work as a mutitenant system,; where each tennant is a client and has separation…" at bounding box center [266, 471] width 467 height 25
type input "work as a mutitenant system,; where each tennant is a client and has separation…"
click at [301, 519] on input "have a lisrt of tickets assicated with eacvh client" at bounding box center [266, 510] width 467 height 25
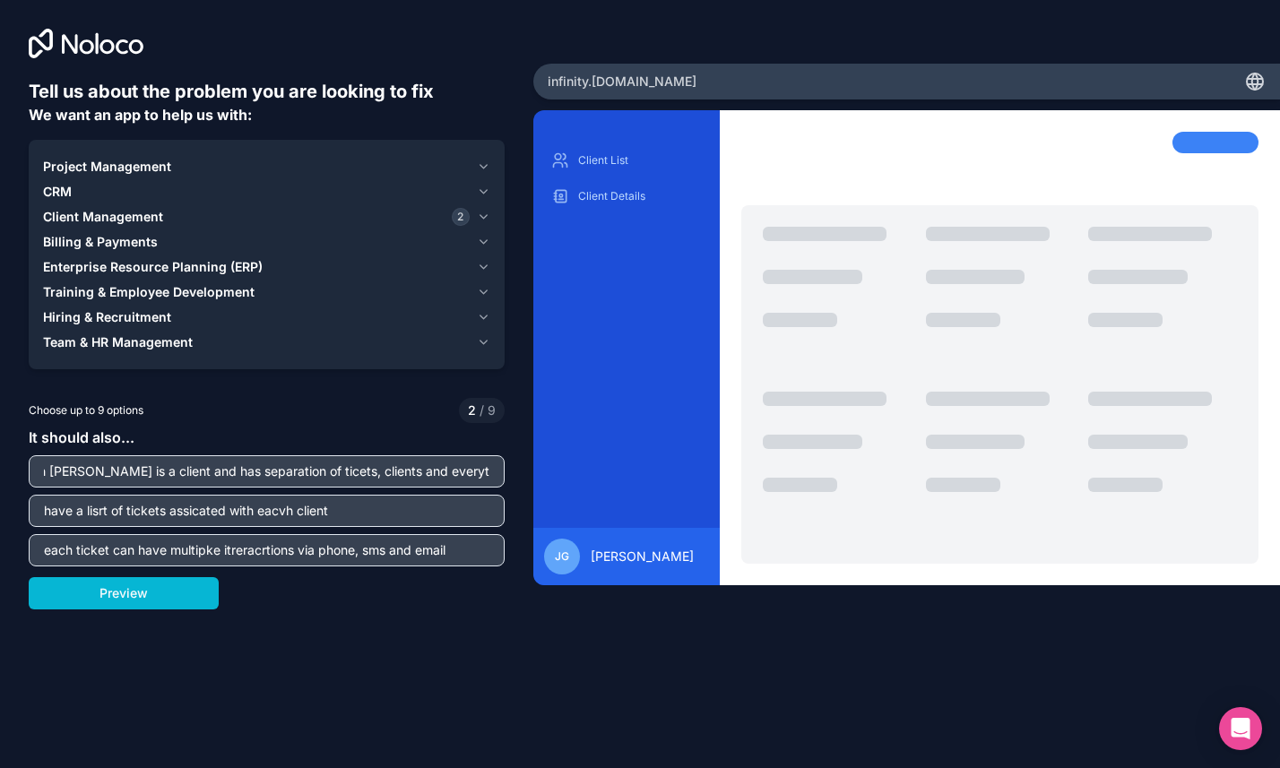
scroll to position [0, 0]
click at [357, 546] on input "each ticket can have multipke itreracrtions via phone, sms and email" at bounding box center [266, 550] width 467 height 25
click at [472, 414] on span "2" at bounding box center [472, 411] width 8 height 18
click at [107, 509] on input "have a lisrt of tickets assicated with eacvh client" at bounding box center [266, 510] width 467 height 25
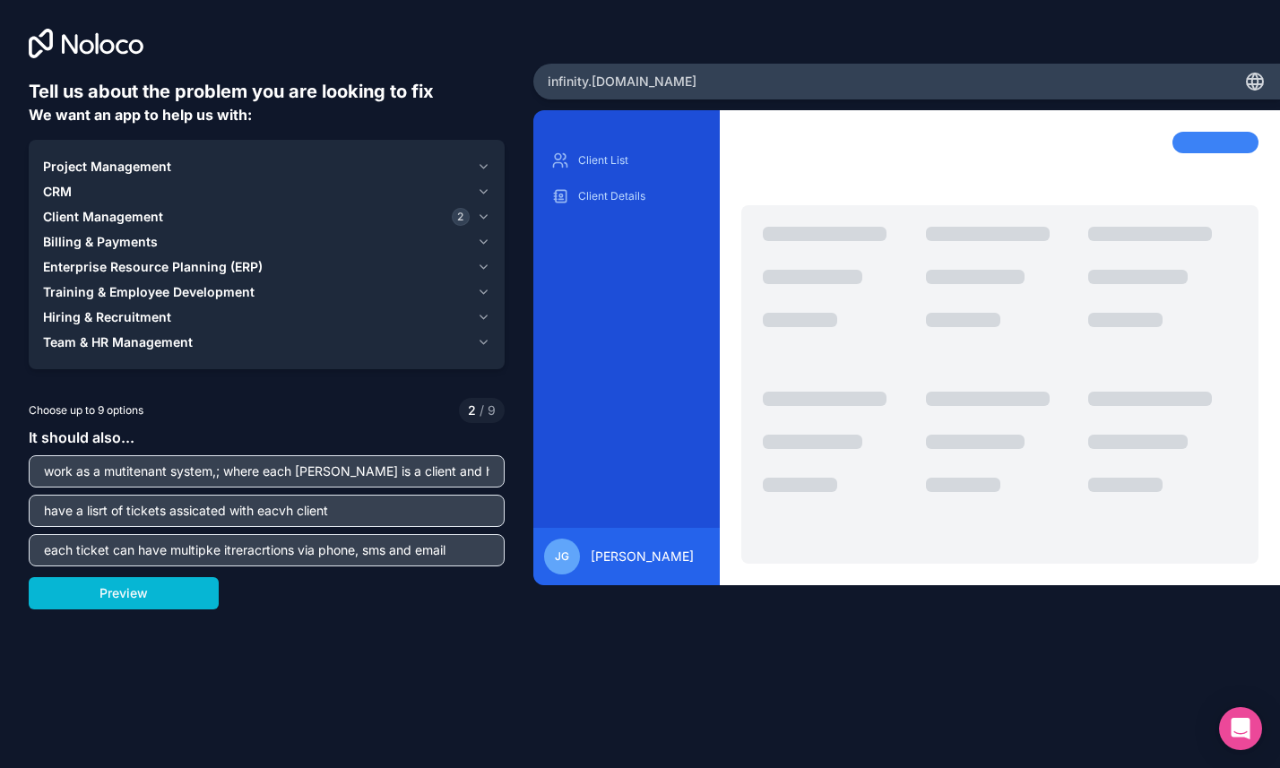
click at [107, 509] on input "have a lisrt of tickets assicated with eacvh client" at bounding box center [266, 510] width 467 height 25
click at [96, 515] on input "have a lisrt of tickets assicated with eacvh client" at bounding box center [266, 510] width 467 height 25
click at [100, 515] on input "have a lisrt of tickets assicated with eacvh client" at bounding box center [266, 510] width 467 height 25
click at [297, 511] on input "have a list of tickets assicated with eacvh client" at bounding box center [266, 510] width 467 height 25
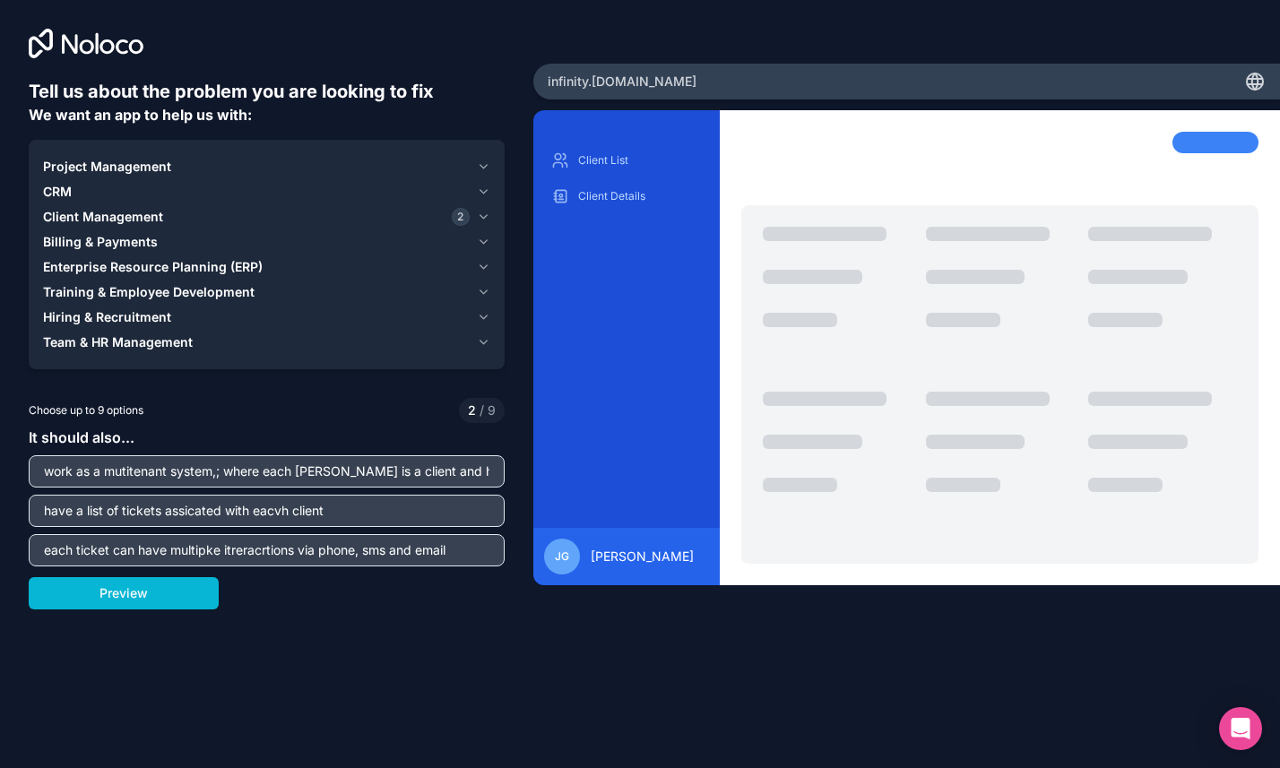
click at [297, 511] on input "have a list of tickets assicated with eacvh client" at bounding box center [266, 510] width 467 height 25
type input "have a list of tickets assicated with eacvh tennnant, where the ticket is know …"
click at [89, 555] on input "each ticket can have multipke itreracrtions via phone, sms and email" at bounding box center [266, 550] width 467 height 25
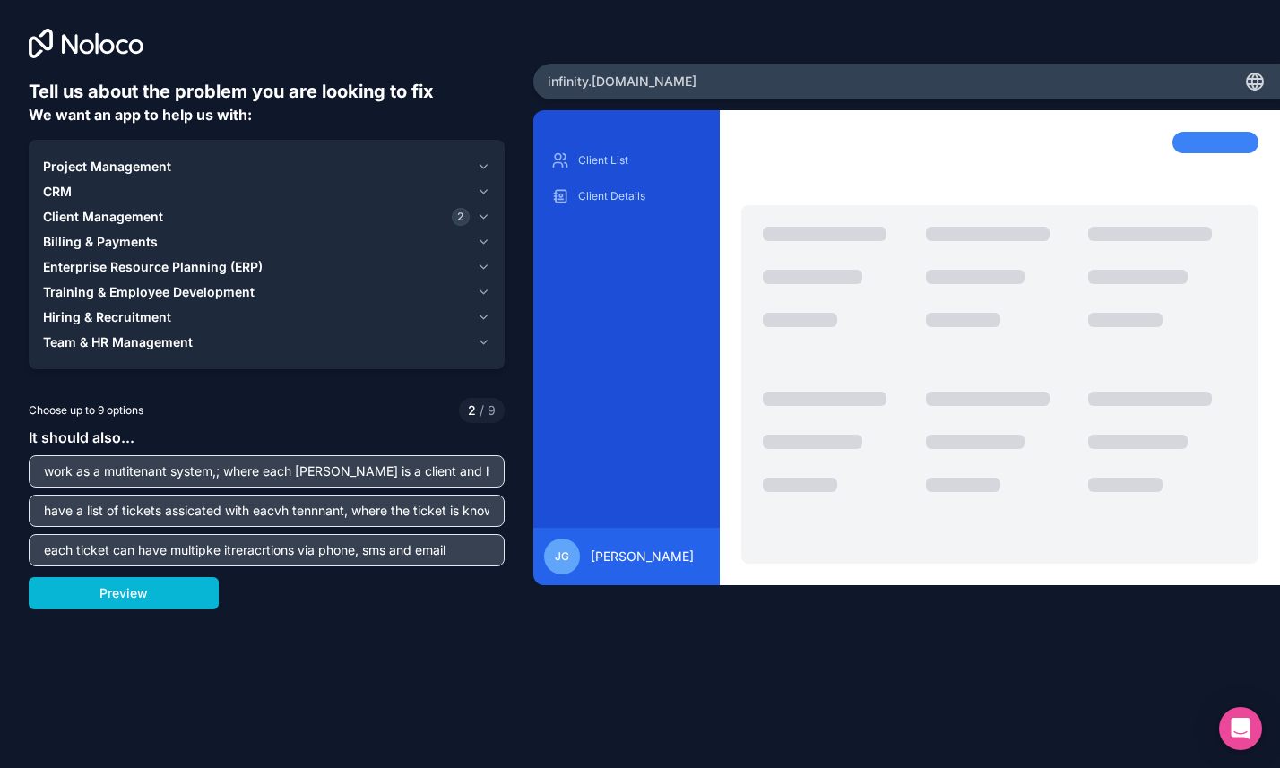
click at [89, 555] on input "each ticket can have multipke itreracrtions via phone, sms and email" at bounding box center [266, 550] width 467 height 25
click at [89, 554] on input "each ticket can have multipke itreracrtions via phone, sms and email" at bounding box center [266, 550] width 467 height 25
type input "weach ticket can have mukutope conversations that arriuce via phone email and t…"
click at [197, 500] on input "have a list of tickets assicated with eacvh tennnant, where the ticket is know …" at bounding box center [266, 510] width 467 height 25
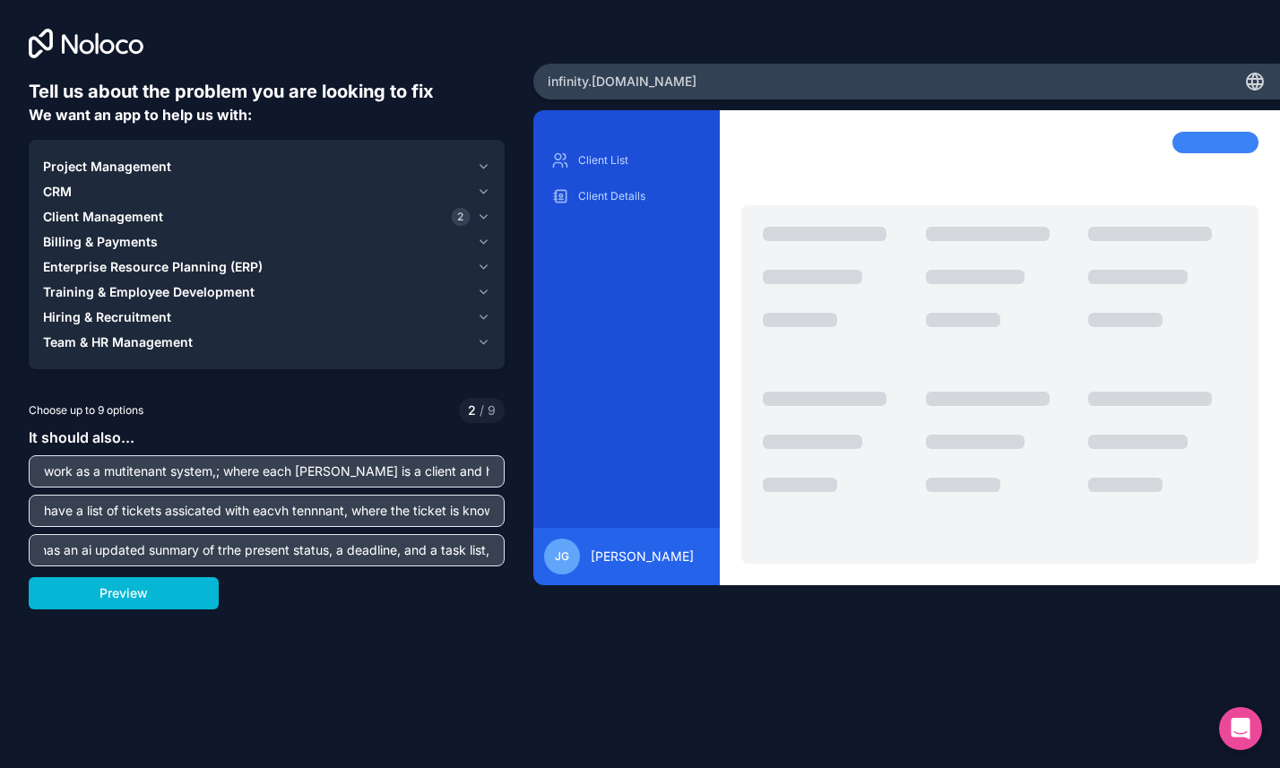
scroll to position [0, 0]
click at [112, 608] on button "Preview" at bounding box center [124, 593] width 190 height 32
